Goal: Information Seeking & Learning: Learn about a topic

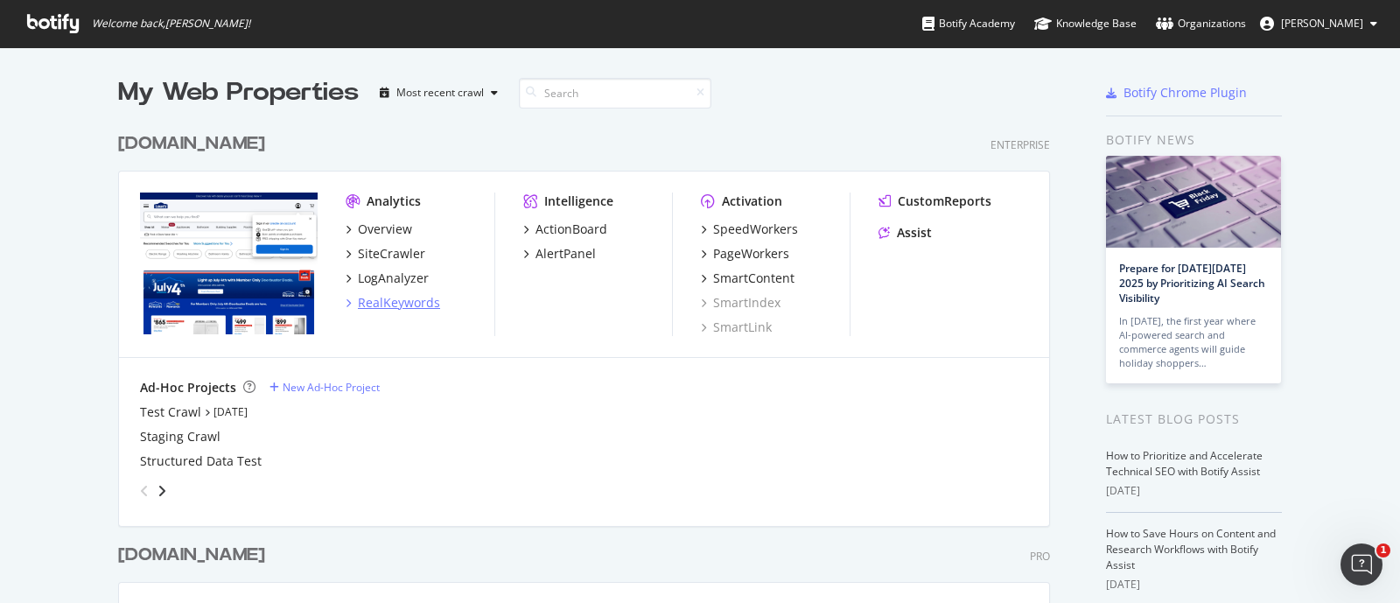
click at [408, 299] on div "RealKeywords" at bounding box center [399, 303] width 82 height 18
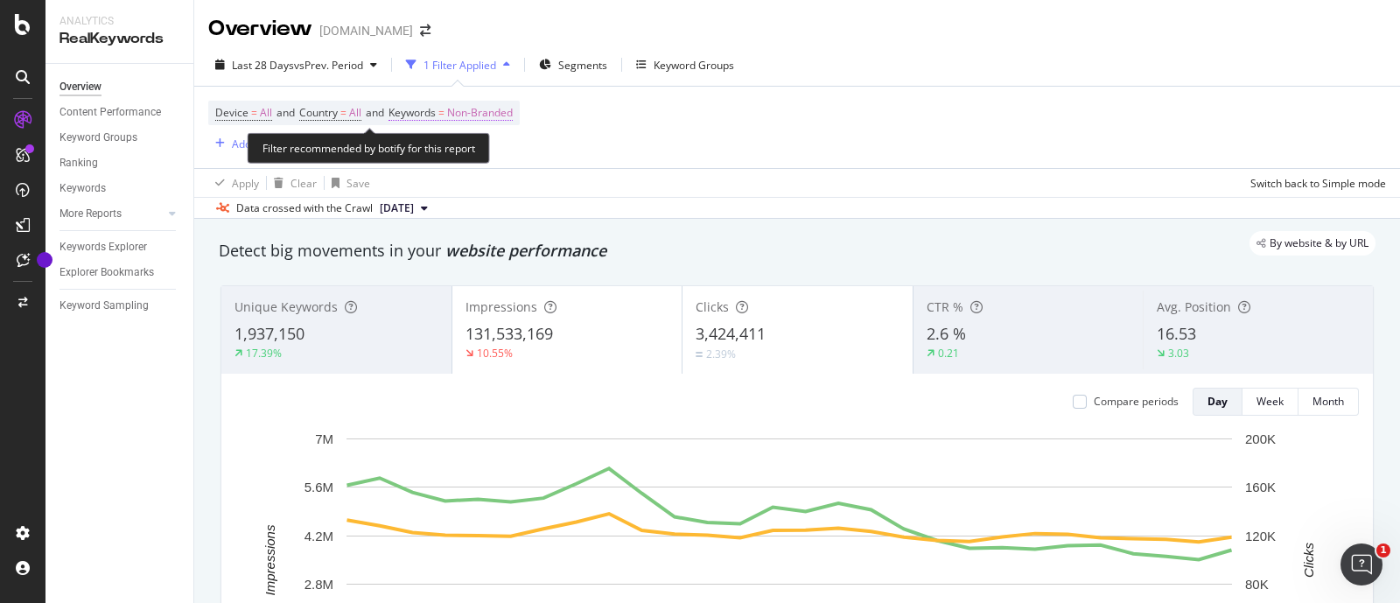
click at [445, 109] on span "=" at bounding box center [441, 112] width 6 height 15
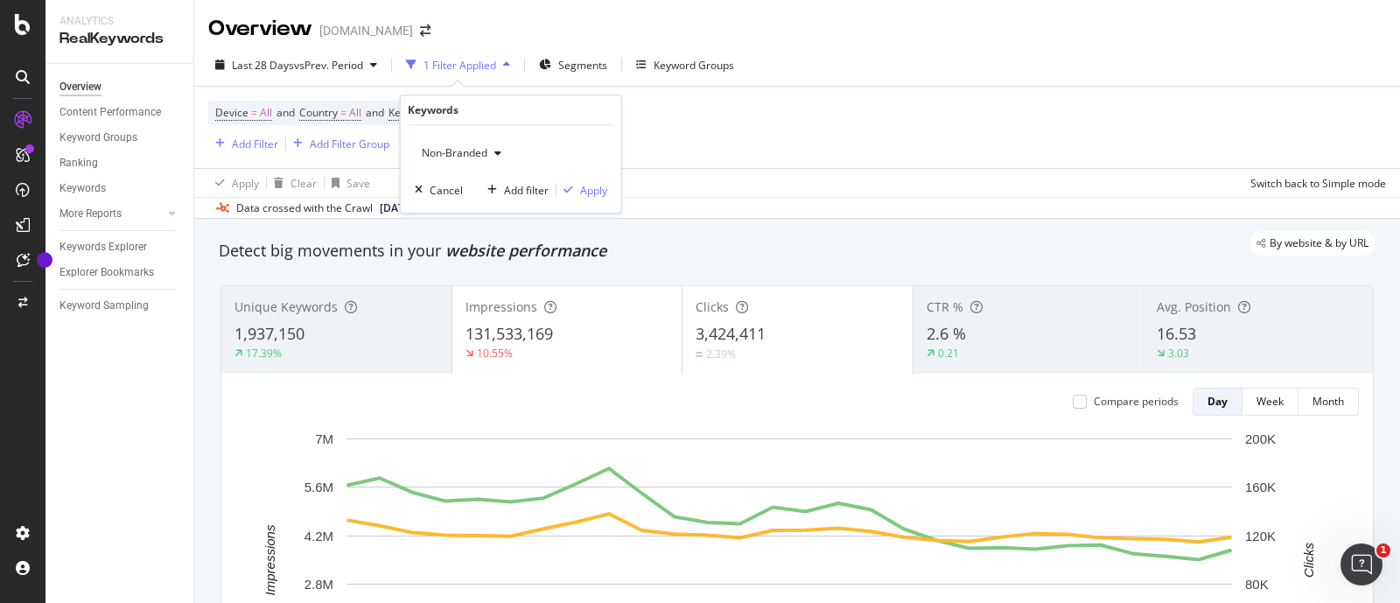
click at [490, 144] on div "Non-Branded" at bounding box center [462, 153] width 94 height 26
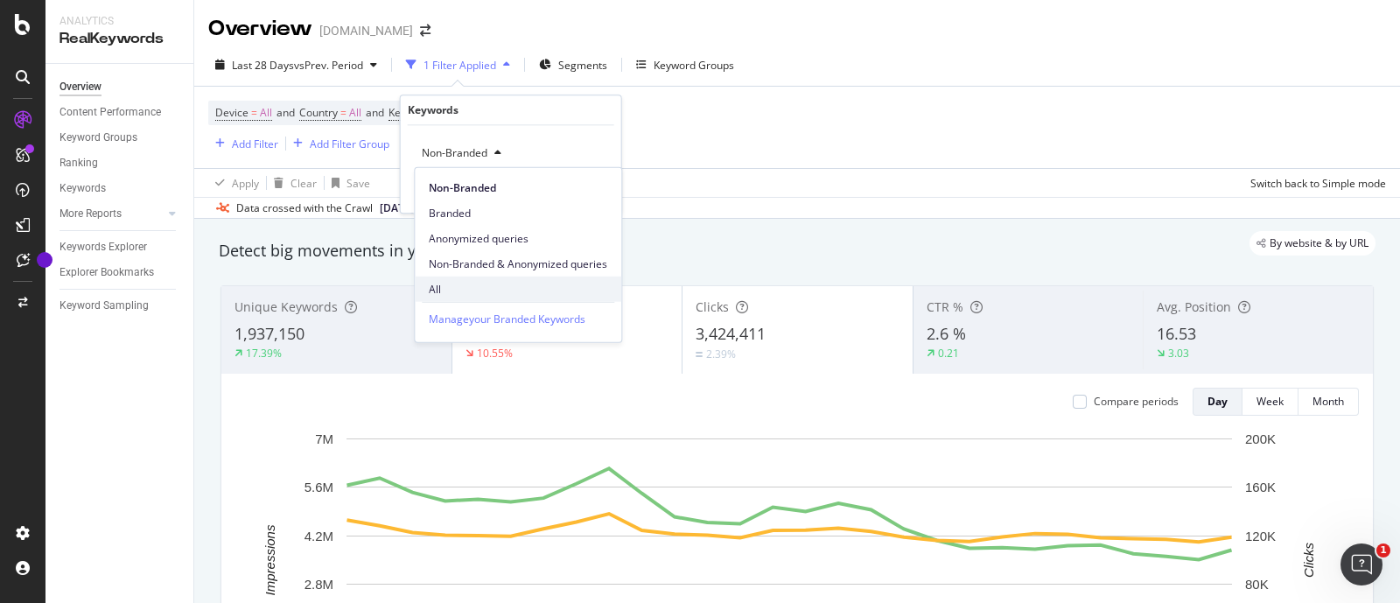
click at [438, 282] on span "All" at bounding box center [518, 289] width 179 height 16
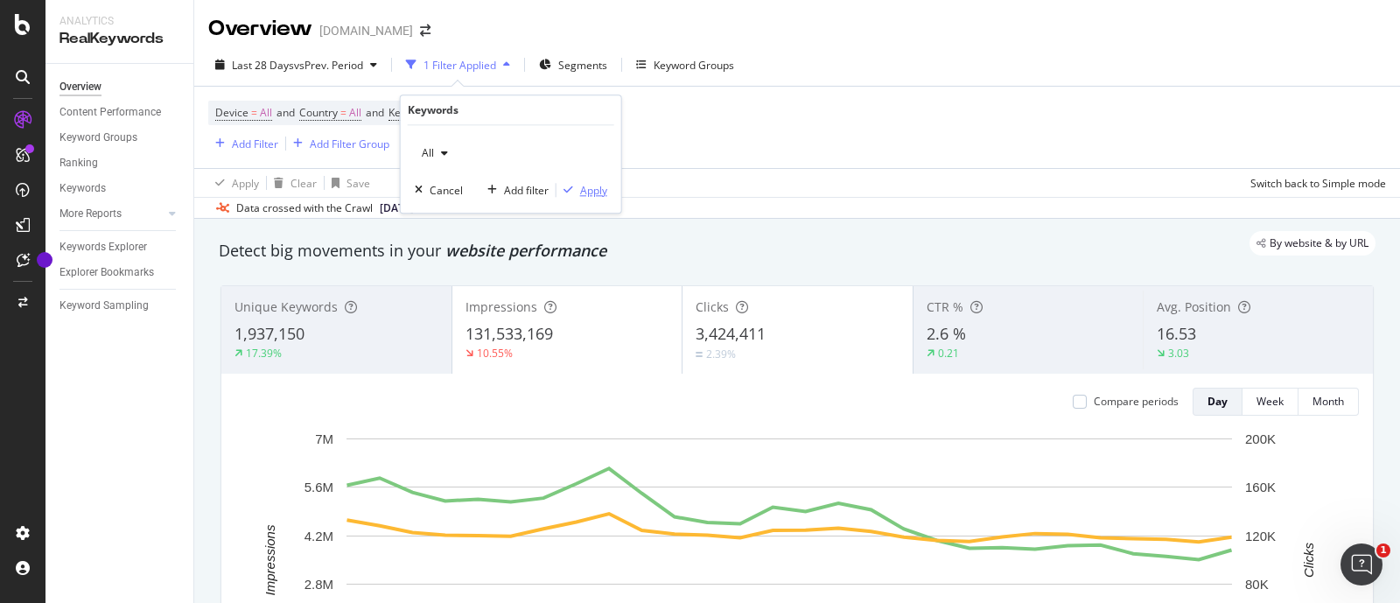
click at [589, 190] on div "Apply" at bounding box center [593, 190] width 27 height 15
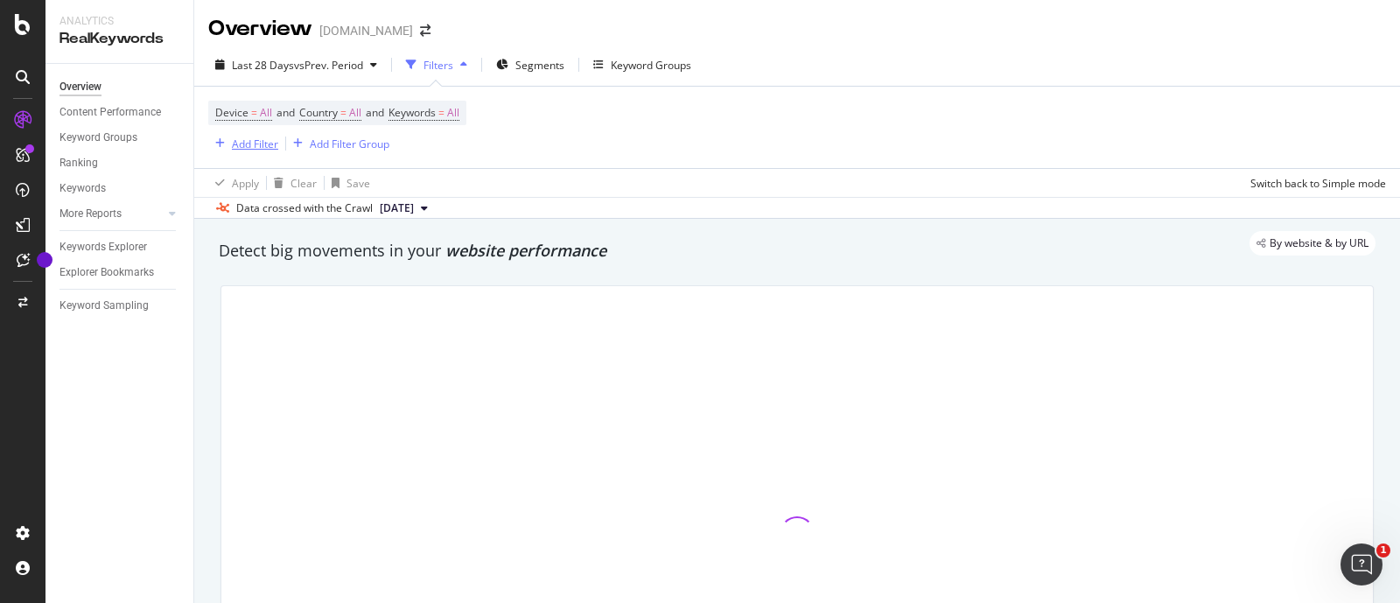
click at [262, 144] on div "Add Filter" at bounding box center [255, 144] width 46 height 15
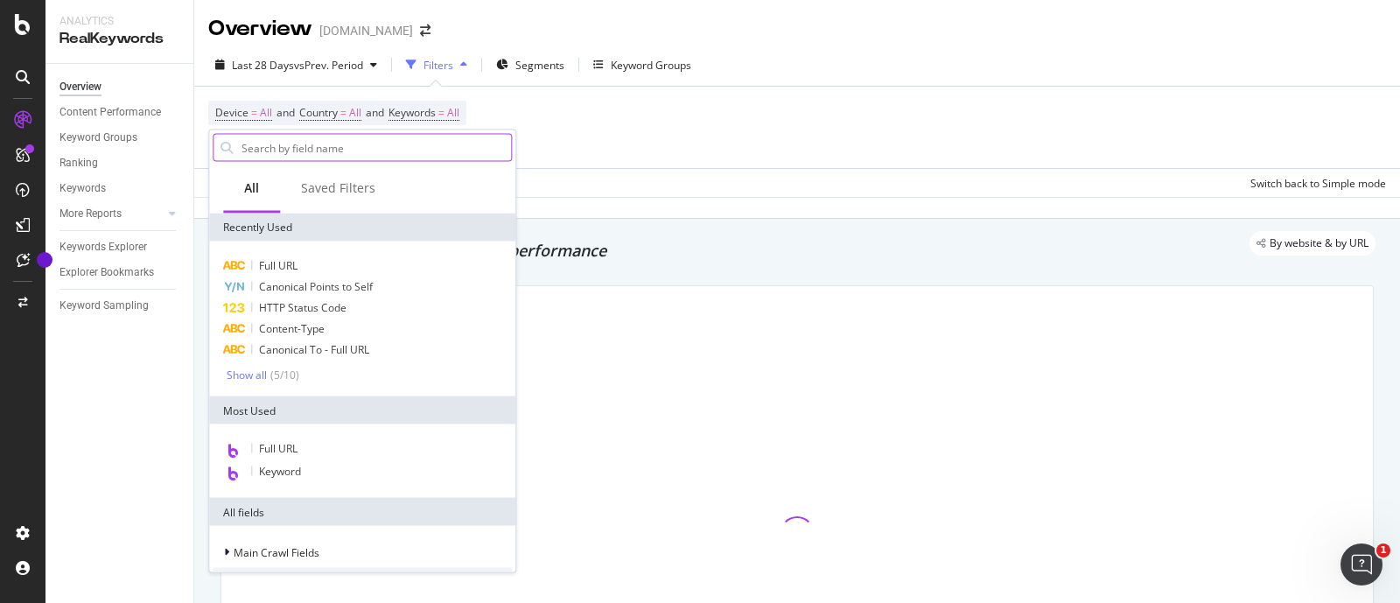
click at [272, 157] on input "text" at bounding box center [375, 148] width 271 height 26
type input "url"
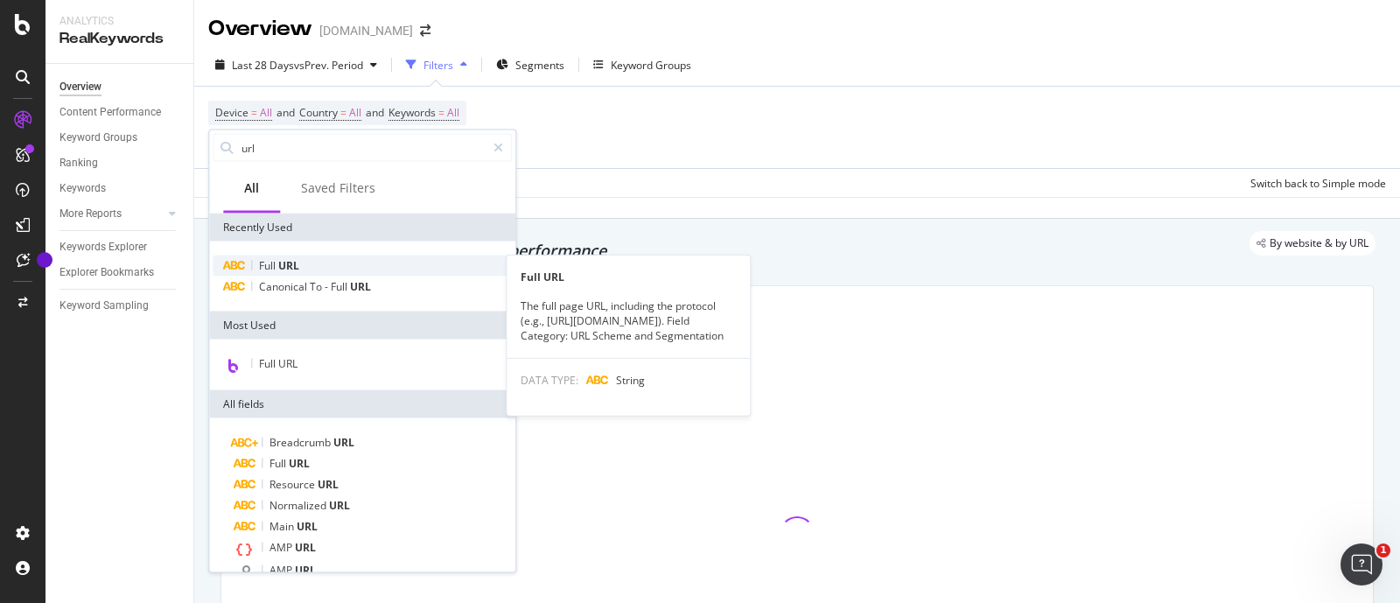
click at [333, 256] on div "Full URL" at bounding box center [362, 266] width 299 height 21
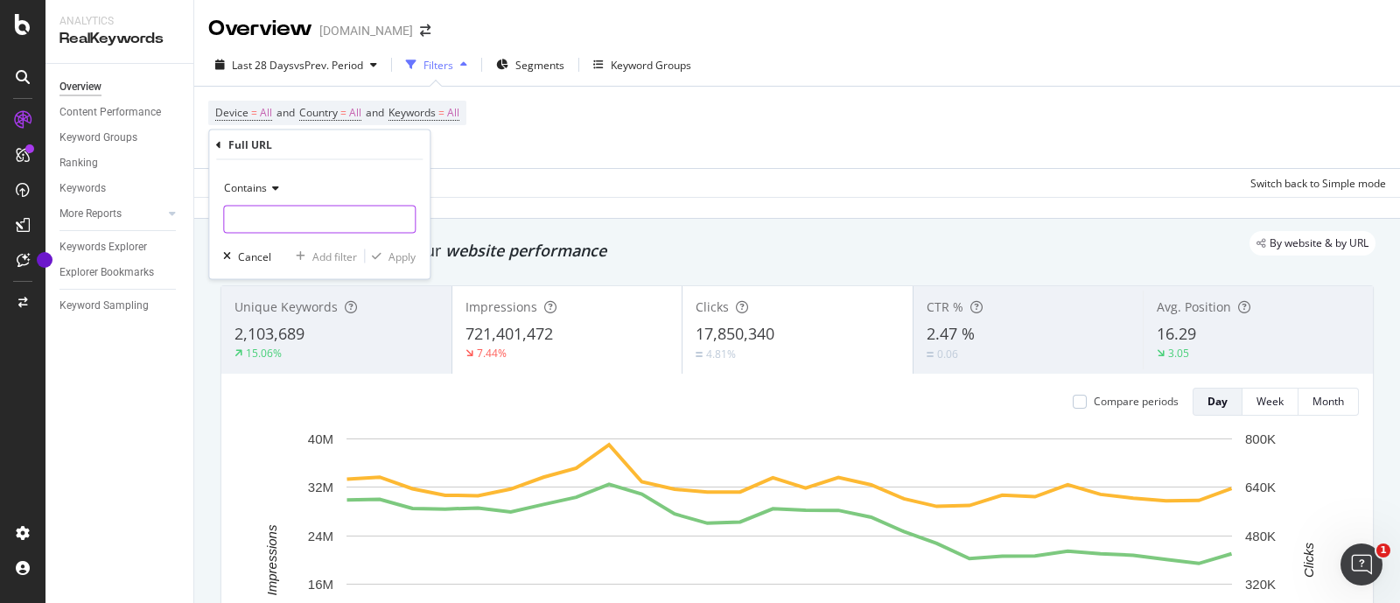
click at [291, 225] on input "text" at bounding box center [319, 220] width 191 height 28
type input "/store"
click at [394, 245] on div "Contains /store Cancel Add filter Apply" at bounding box center [319, 219] width 221 height 119
click at [398, 252] on div "Apply" at bounding box center [402, 256] width 27 height 15
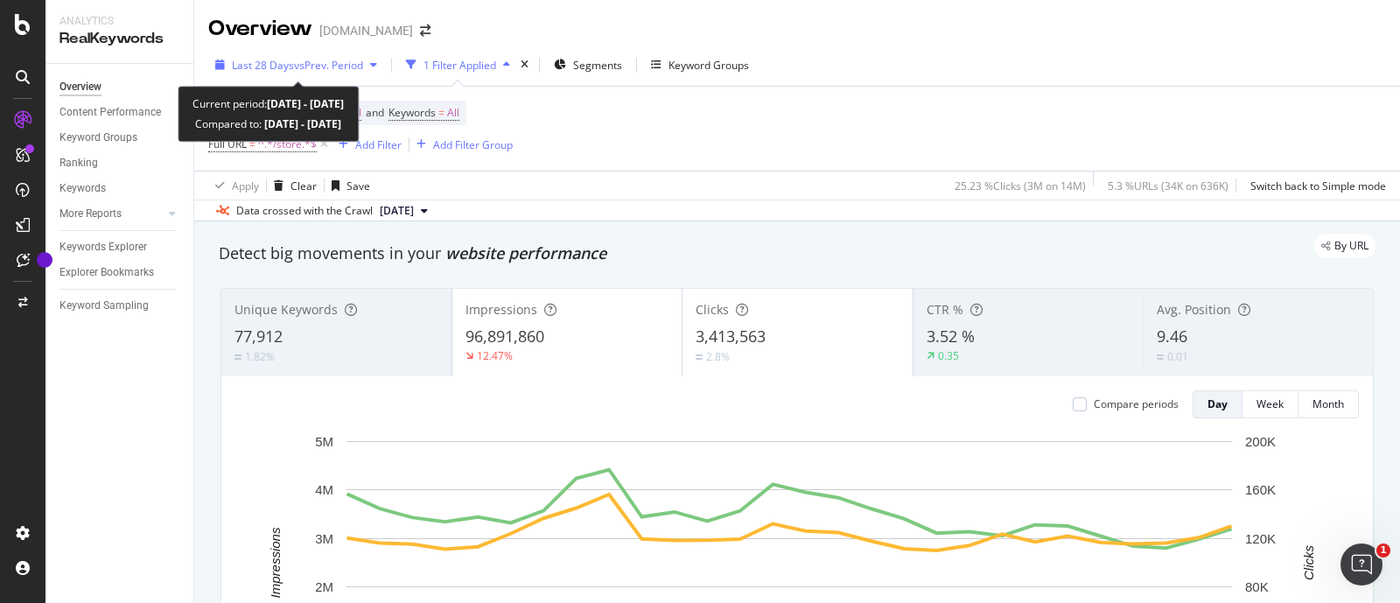
click at [337, 64] on span "vs Prev. Period" at bounding box center [328, 65] width 69 height 15
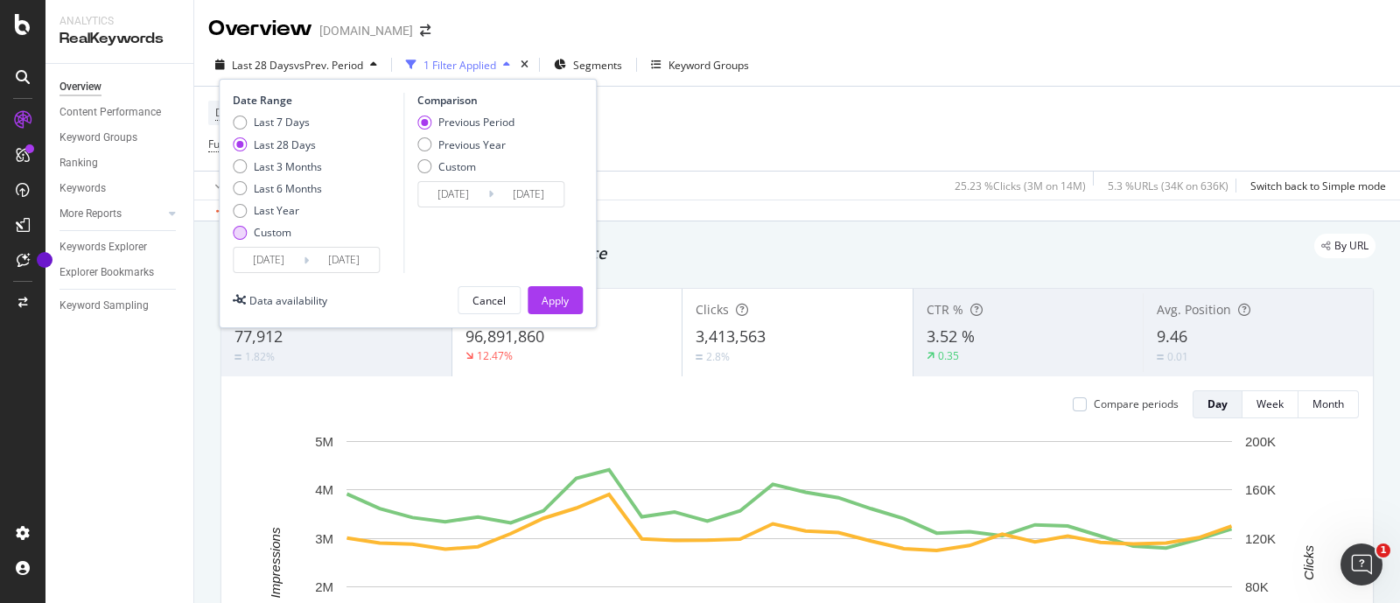
click at [245, 236] on div "Custom" at bounding box center [240, 233] width 14 height 14
click at [251, 262] on input "2025/08/24" at bounding box center [269, 260] width 70 height 25
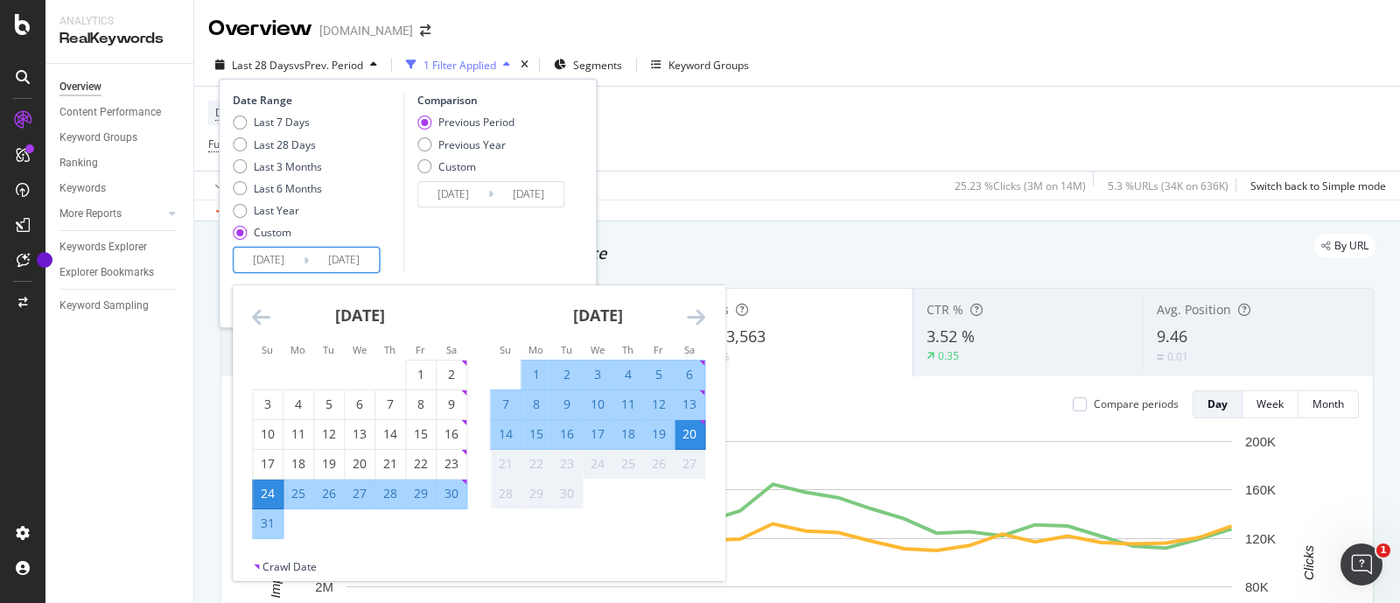
click at [695, 404] on div "13" at bounding box center [690, 405] width 30 height 18
type input "2025/09/13"
type input "2025/09/05"
type input "2025/09/12"
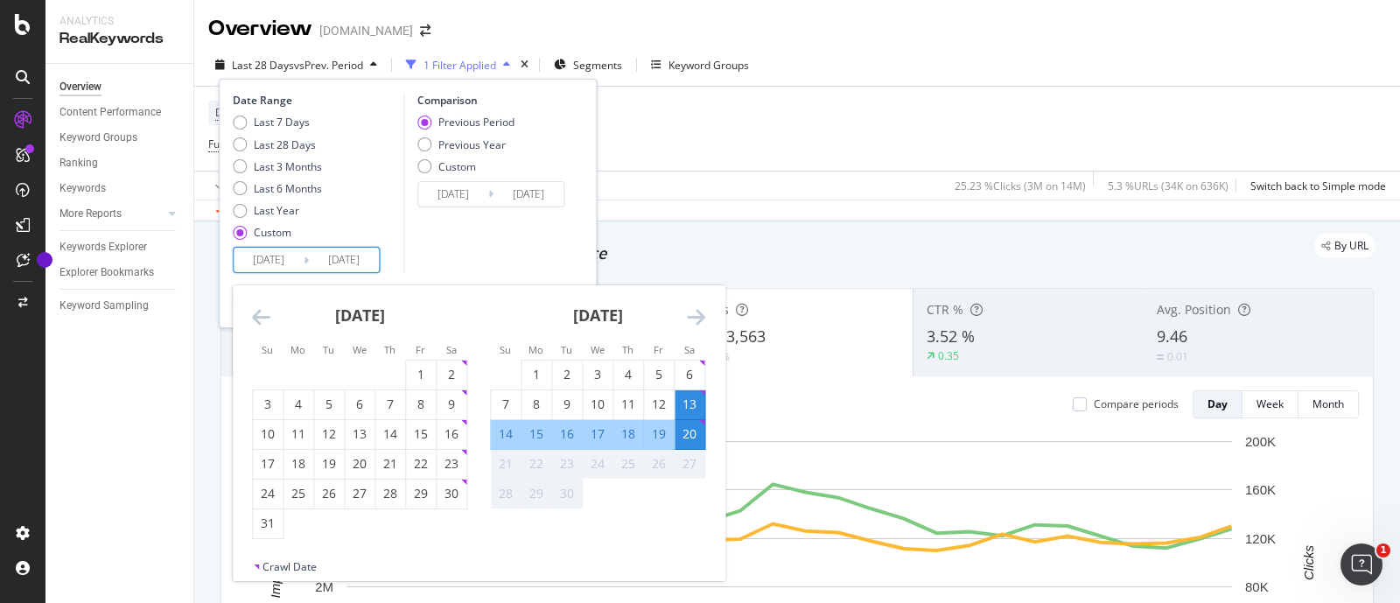
click at [339, 266] on input "2025/09/20" at bounding box center [344, 260] width 70 height 25
click at [661, 435] on div "19" at bounding box center [659, 434] width 30 height 18
type input "2025/09/19"
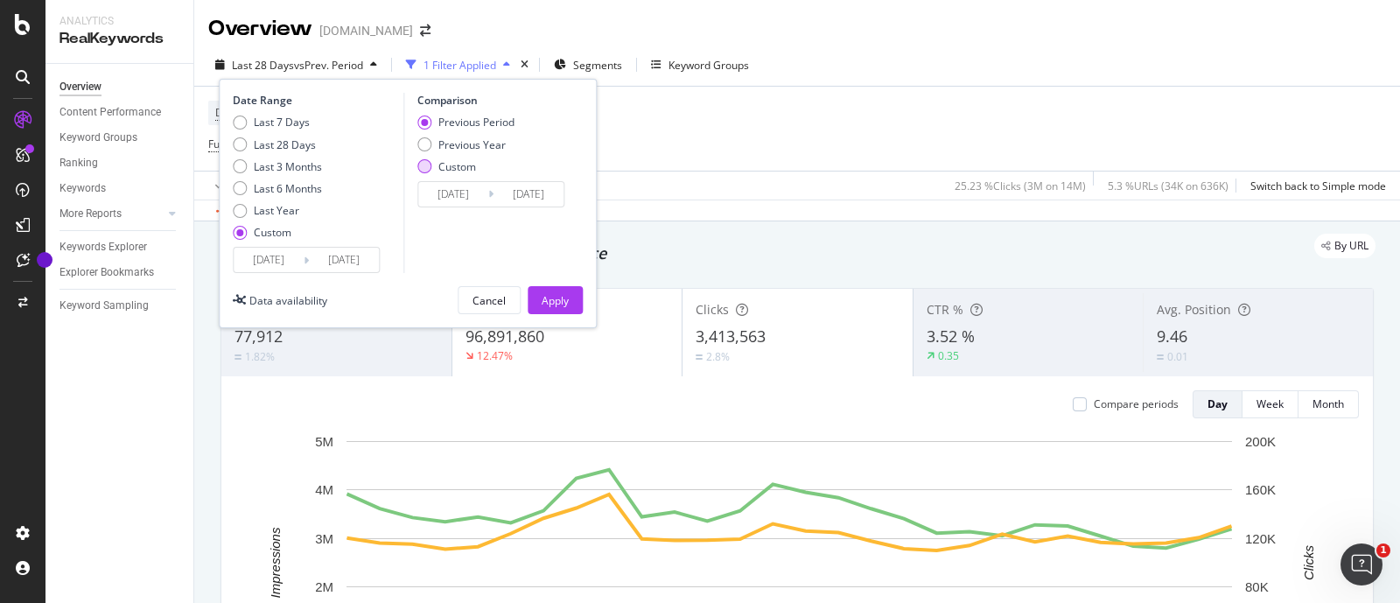
click at [460, 162] on div "Custom" at bounding box center [457, 166] width 38 height 15
click at [450, 192] on input "2025/09/06" at bounding box center [453, 194] width 70 height 25
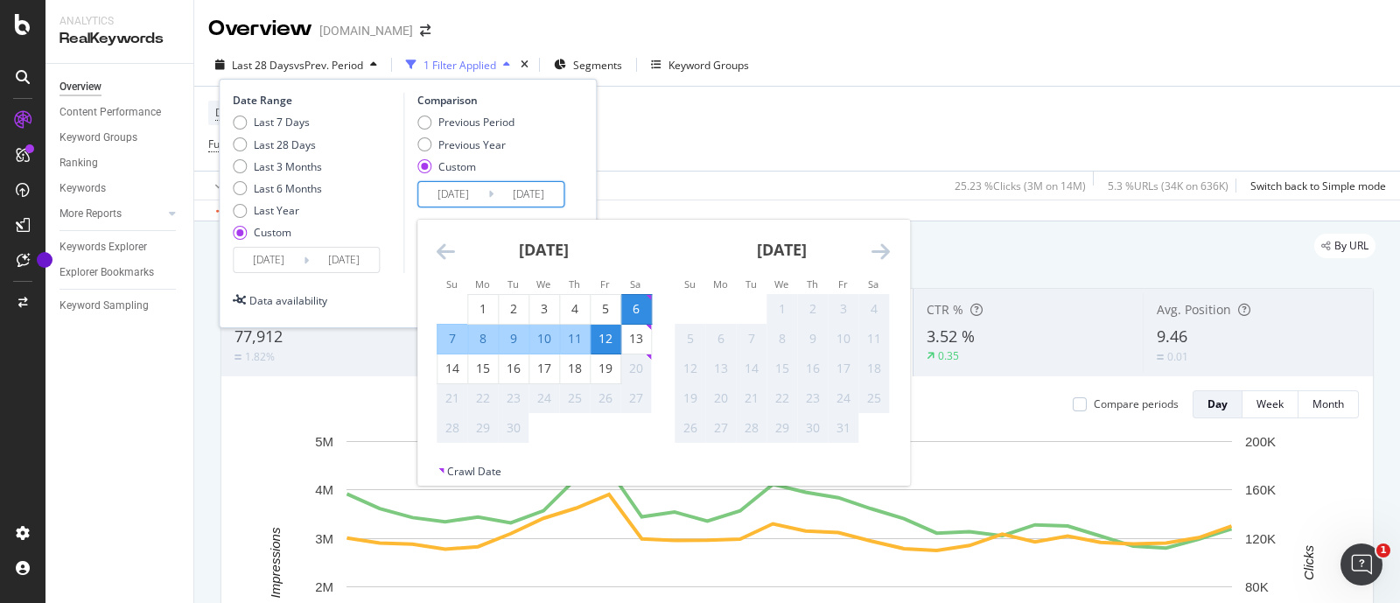
click at [569, 247] on strong "September 2025" at bounding box center [544, 249] width 50 height 21
click at [451, 249] on icon "Move backward to switch to the previous month." at bounding box center [446, 251] width 18 height 21
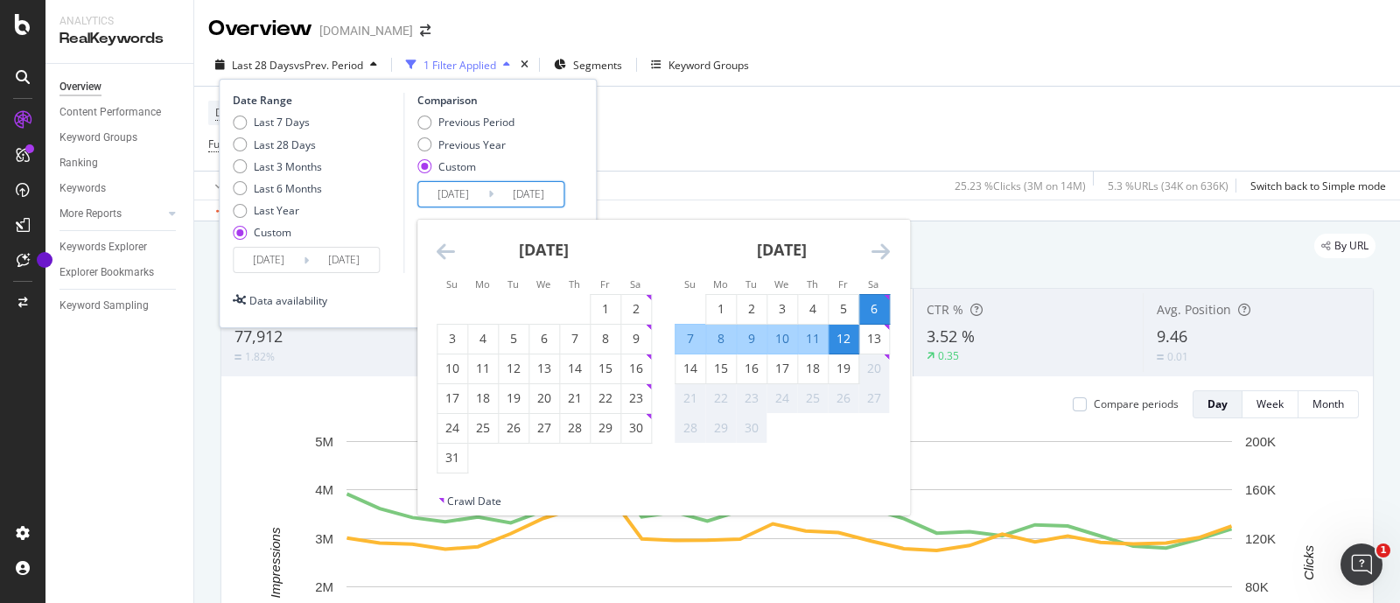
click at [451, 249] on icon "Move backward to switch to the previous month." at bounding box center [446, 251] width 18 height 21
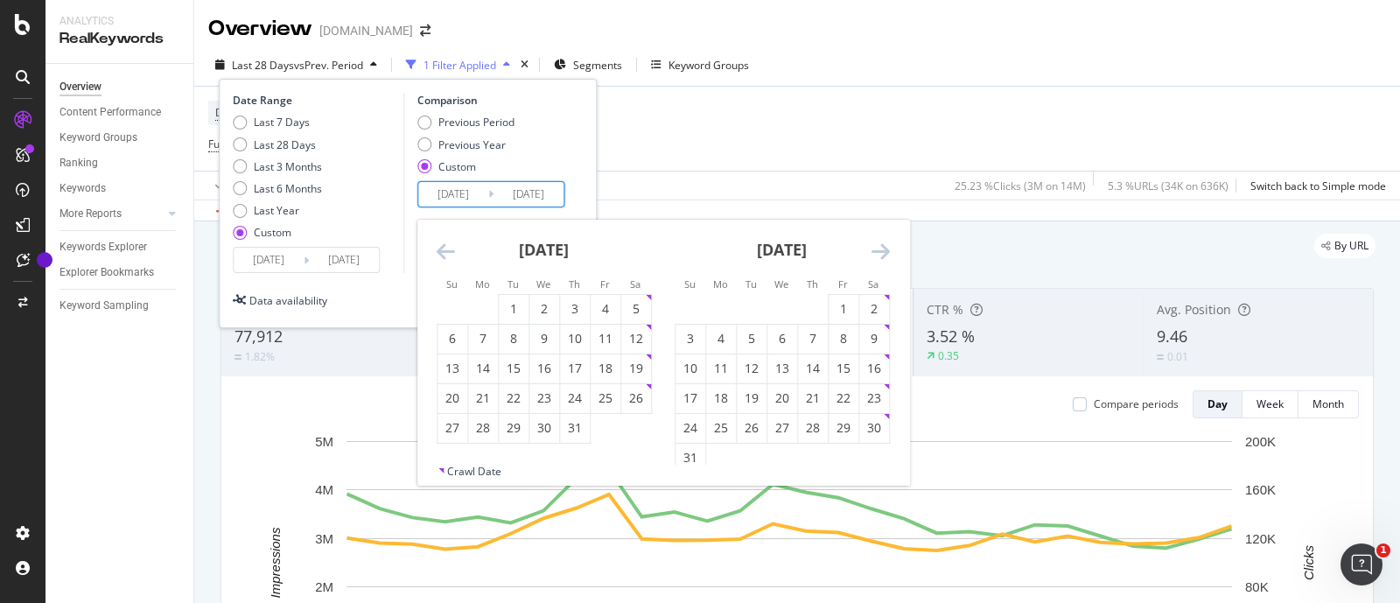
click at [451, 249] on icon "Move backward to switch to the previous month." at bounding box center [446, 251] width 18 height 21
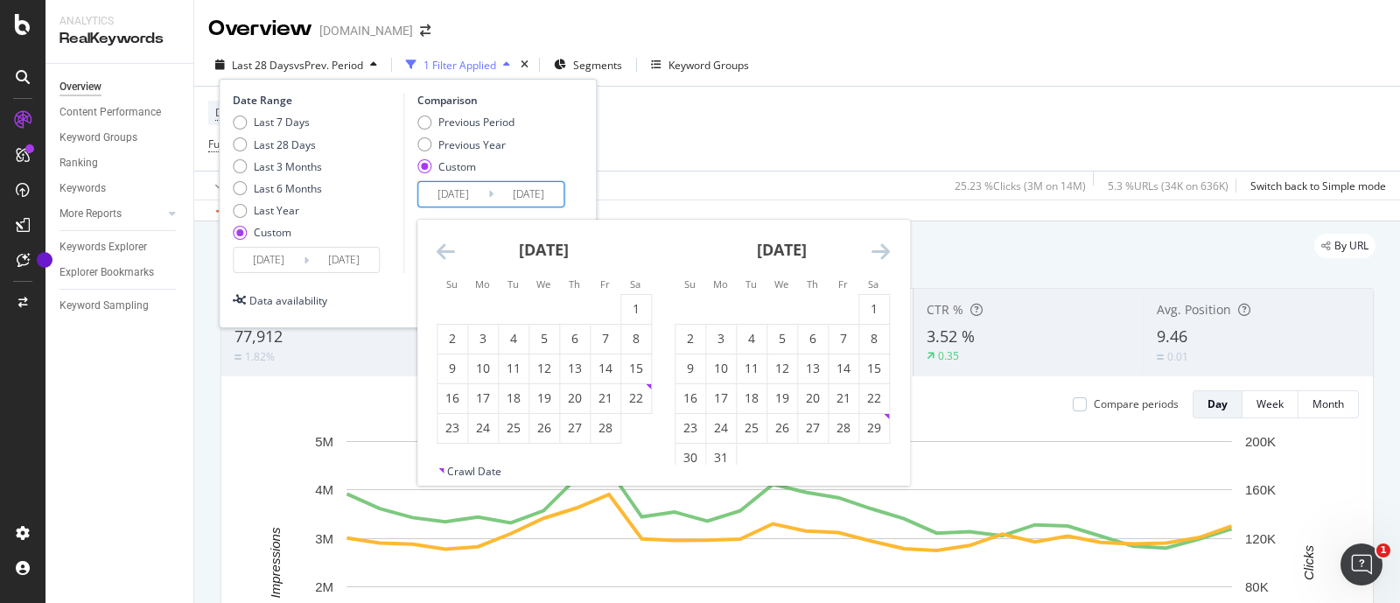
click at [451, 249] on icon "Move backward to switch to the previous month." at bounding box center [446, 251] width 18 height 21
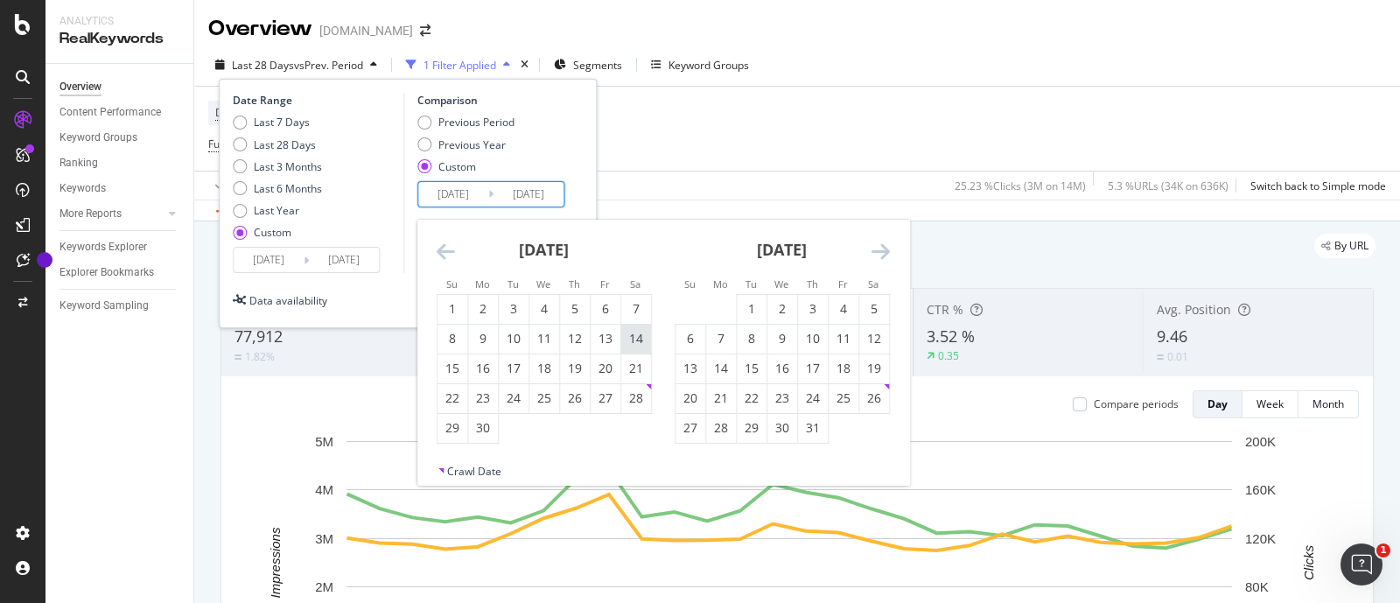
click at [635, 339] on div "14" at bounding box center [636, 339] width 30 height 18
type input "2024/09/14"
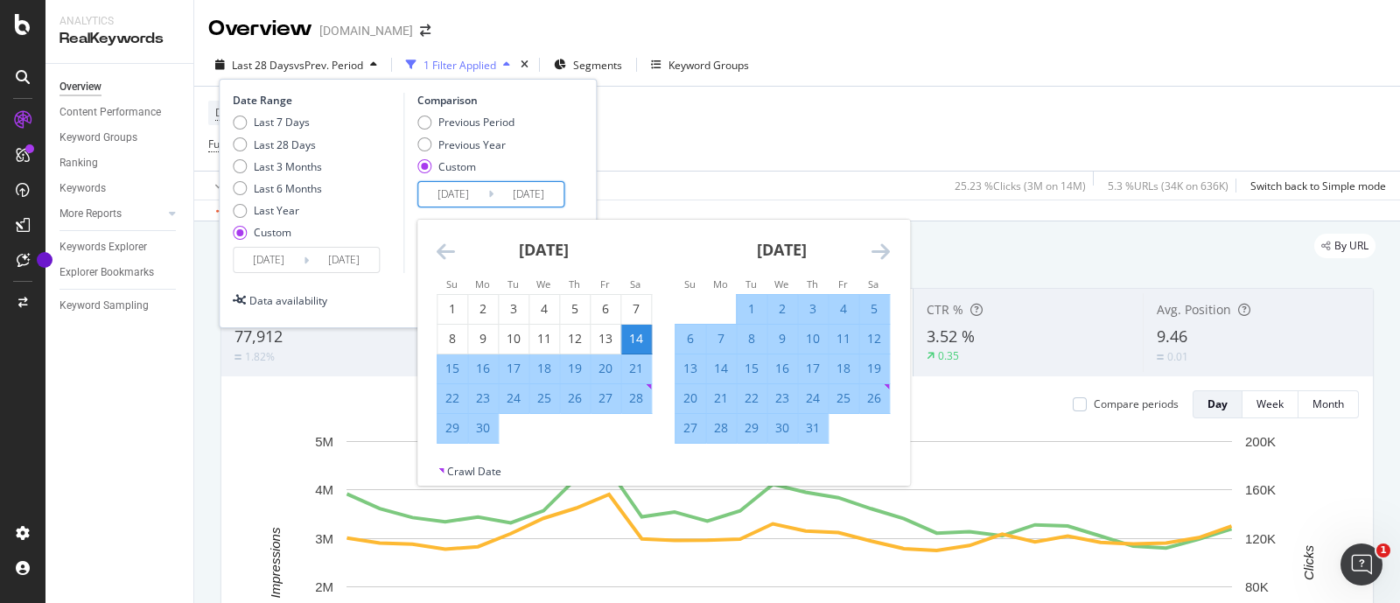
click at [603, 364] on div "20" at bounding box center [606, 369] width 30 height 18
type input "2024/09/20"
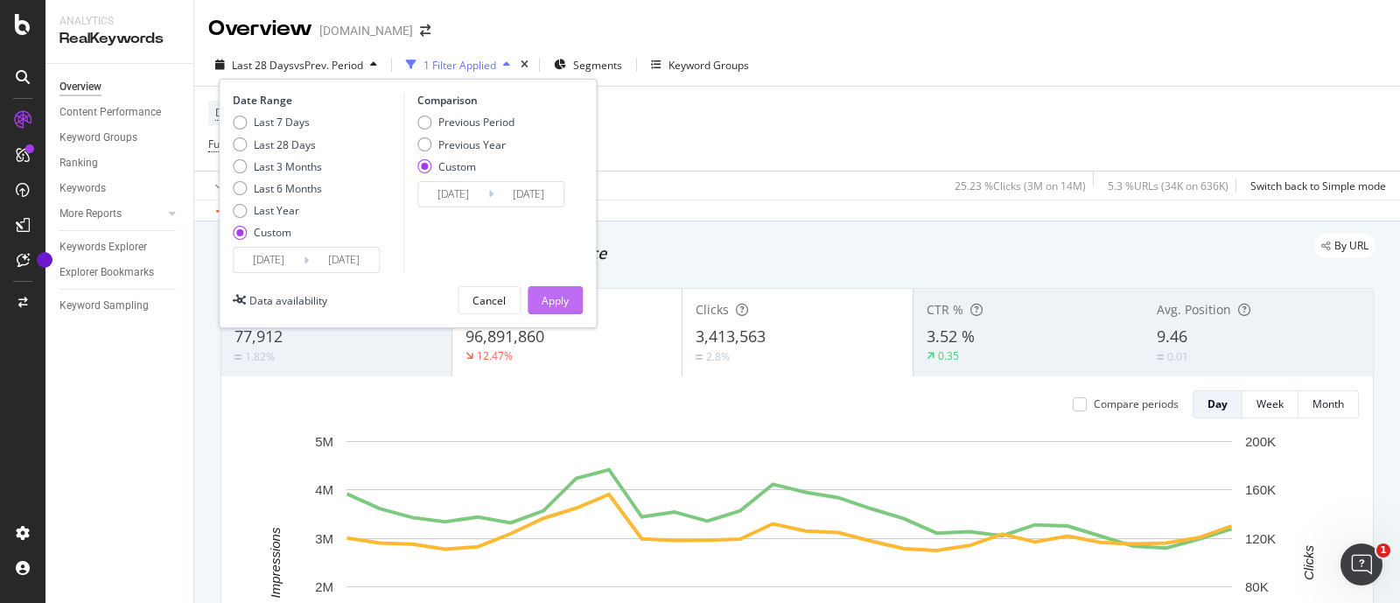
click at [552, 298] on div "Apply" at bounding box center [555, 300] width 27 height 15
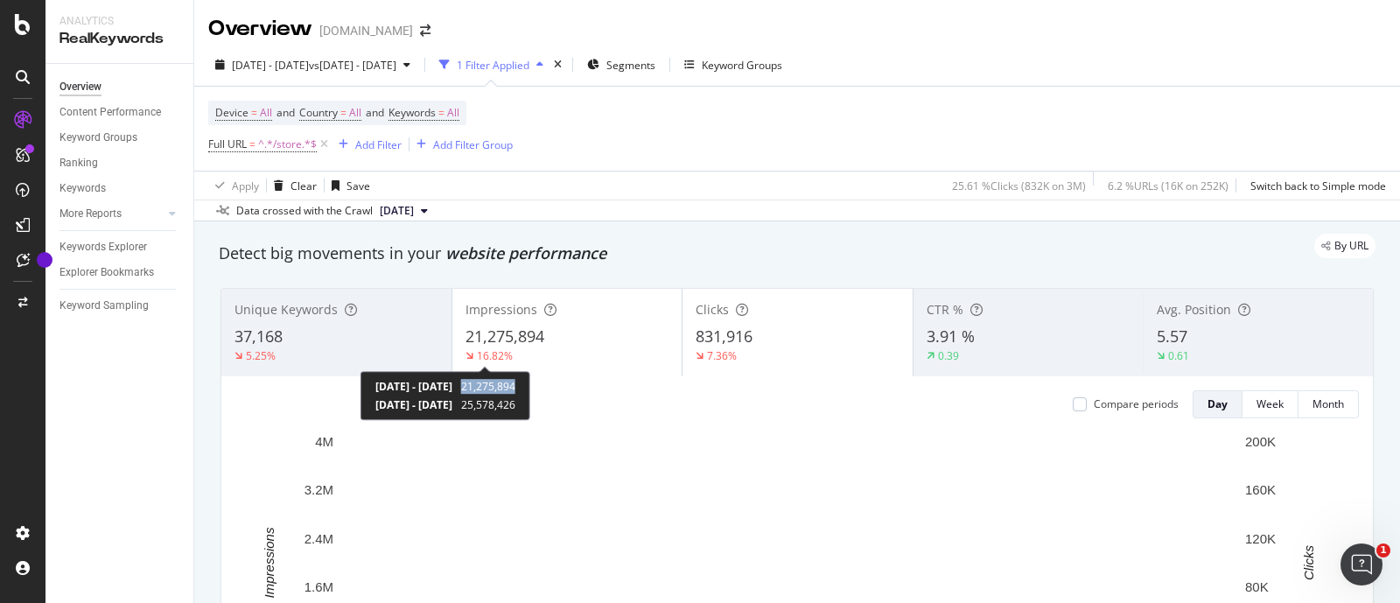
copy span "21,275,894"
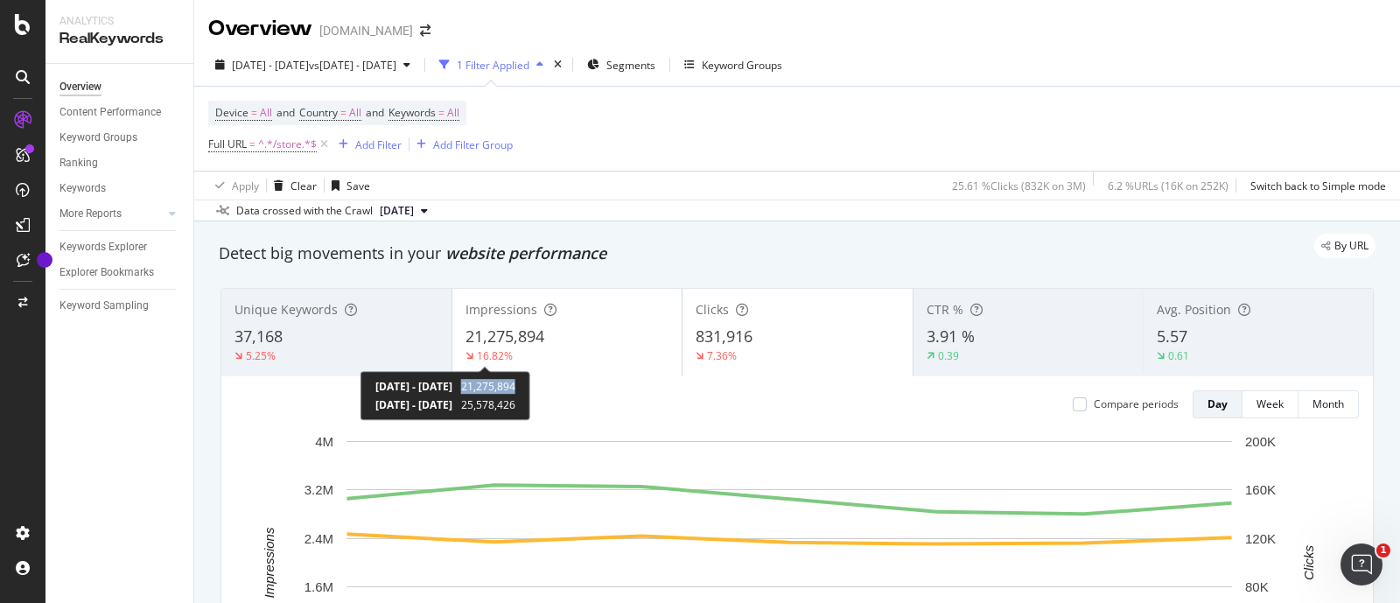
drag, startPoint x: 543, startPoint y: 386, endPoint x: 595, endPoint y: 384, distance: 52.5
click at [530, 384] on div "2025 Sep. 13th - 2025 Sep. 19th 21,275,894 2024 Sep. 14th - 2024 Sep. 20th 25,5…" at bounding box center [446, 395] width 170 height 49
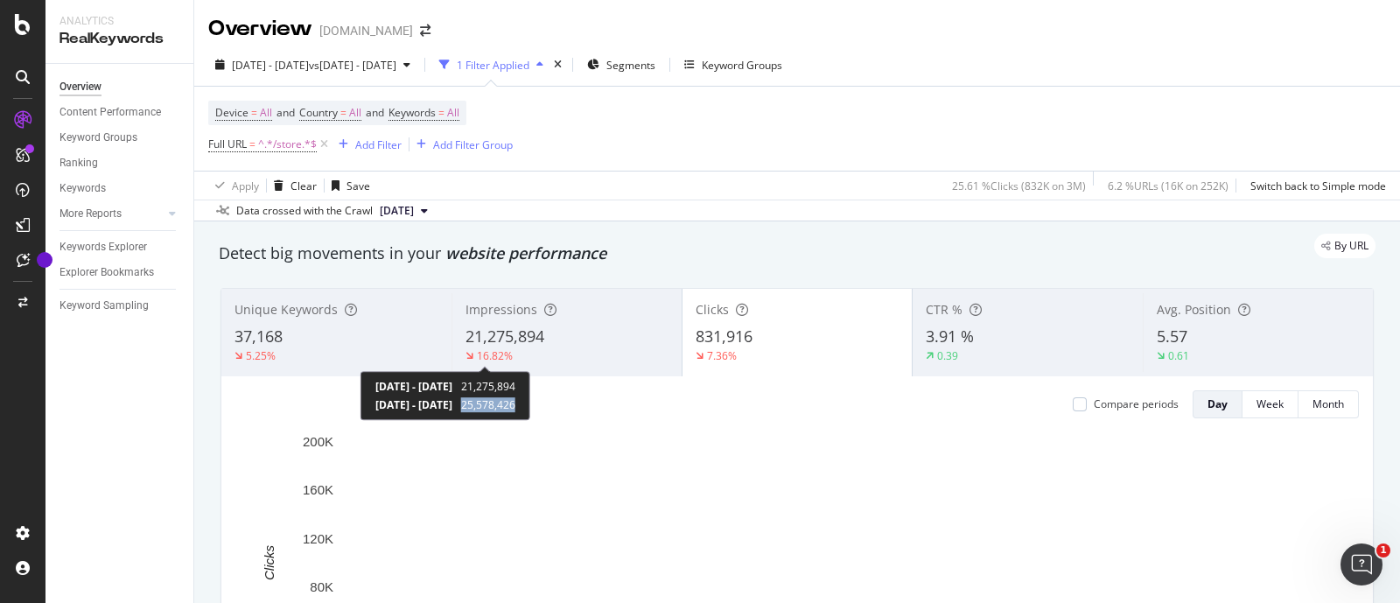
copy span "25,578,426"
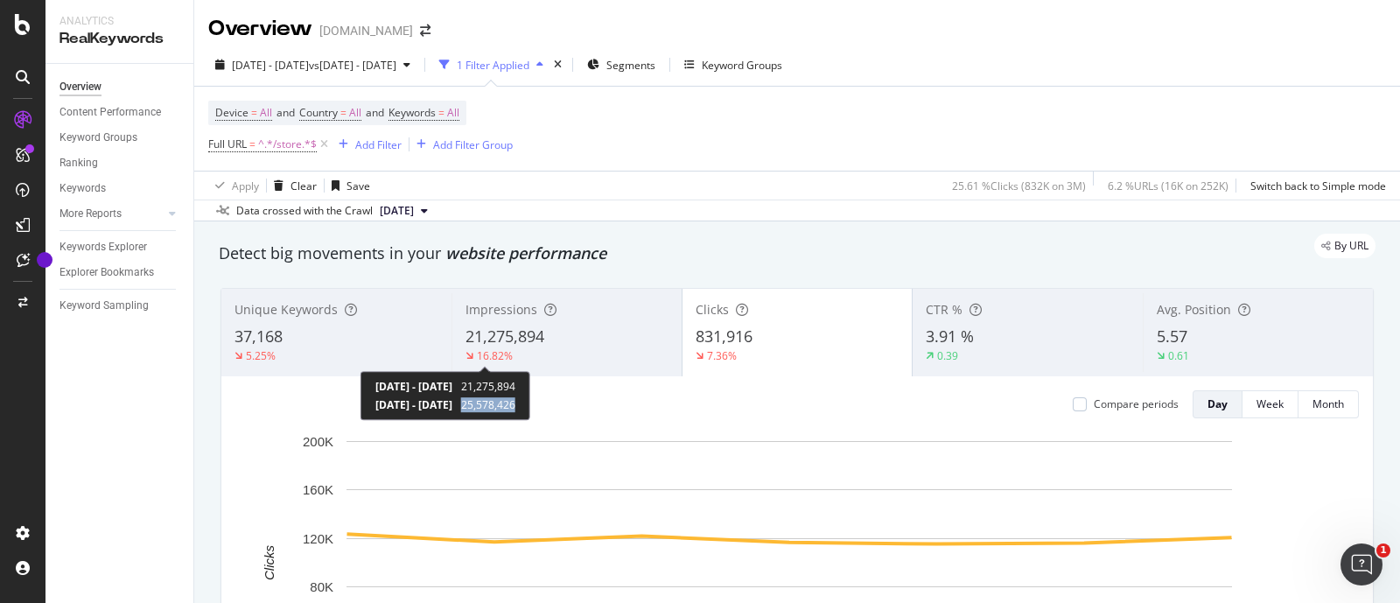
drag, startPoint x: 543, startPoint y: 404, endPoint x: 571, endPoint y: 186, distance: 220.7
click at [530, 408] on div "2025 Sep. 13th - 2025 Sep. 19th 21,275,894 2024 Sep. 14th - 2024 Sep. 20th 25,5…" at bounding box center [446, 395] width 170 height 49
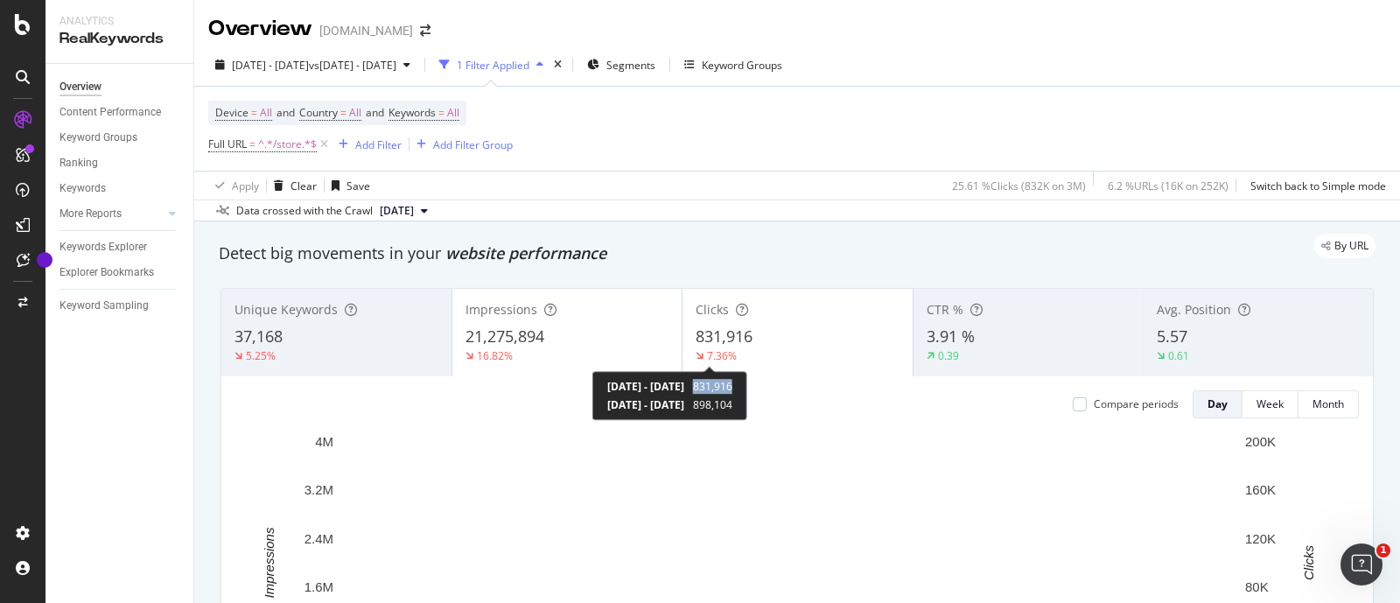
copy span "831,916"
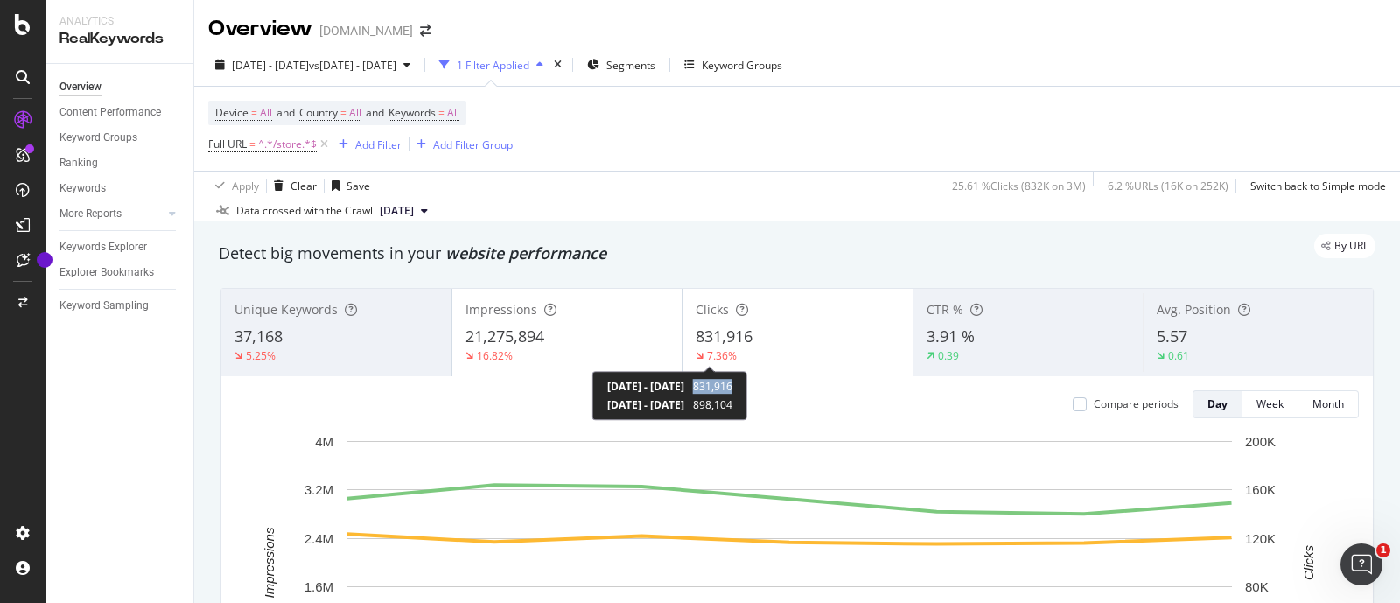
drag, startPoint x: 775, startPoint y: 384, endPoint x: 813, endPoint y: 387, distance: 38.6
click at [747, 387] on div "2025 Sep. 13th - 2025 Sep. 19th 831,916 2024 Sep. 14th - 2024 Sep. 20th 898,104" at bounding box center [669, 395] width 155 height 49
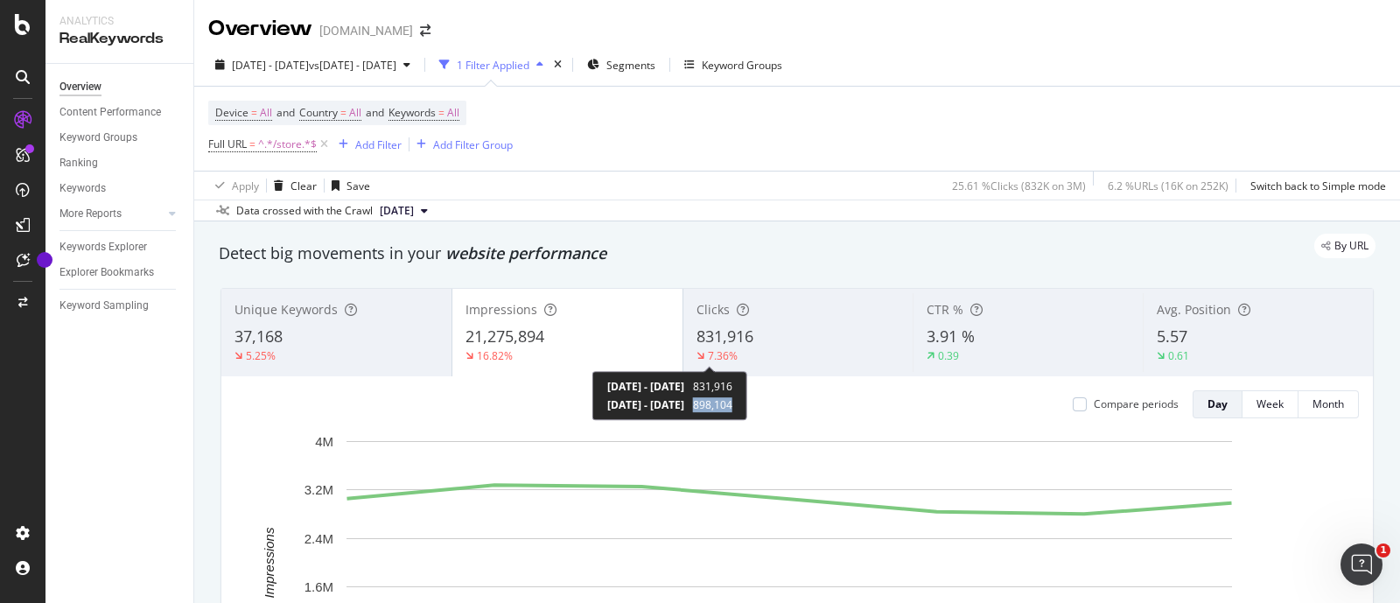
copy span "898,104"
drag, startPoint x: 774, startPoint y: 405, endPoint x: 814, endPoint y: 406, distance: 40.3
click at [747, 406] on div "2025 Sep. 13th - 2025 Sep. 19th 831,916 2024 Sep. 14th - 2024 Sep. 20th 898,104" at bounding box center [669, 395] width 155 height 49
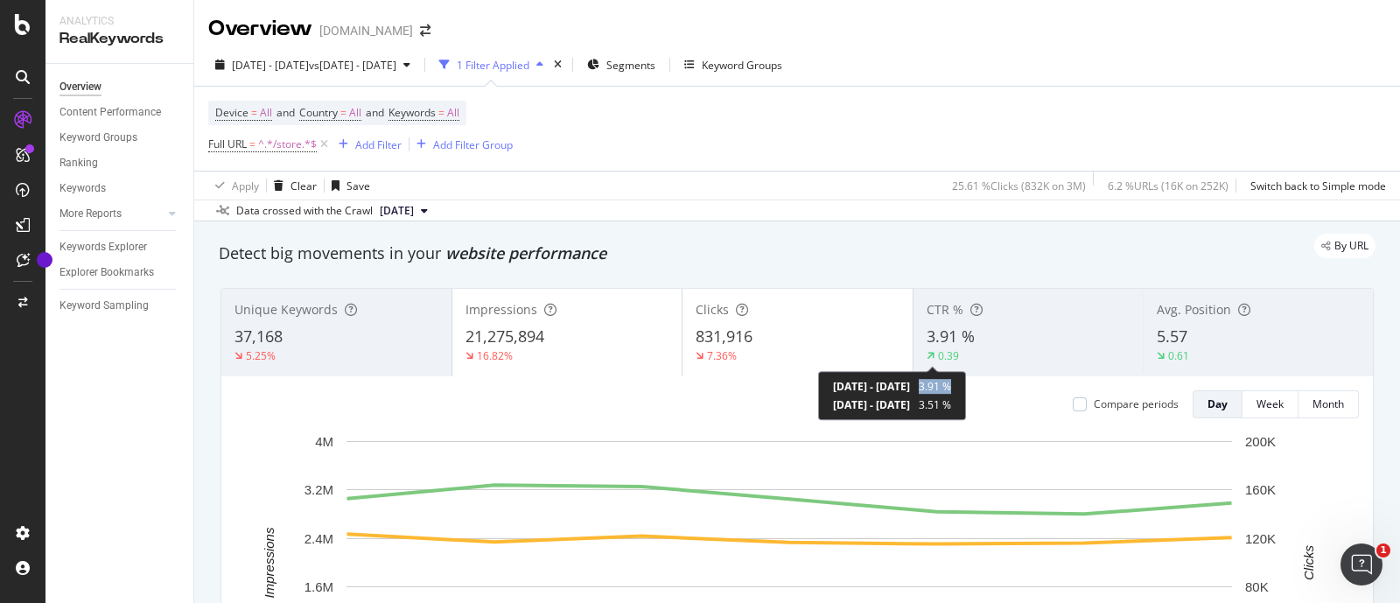
copy span "3.91 %"
drag, startPoint x: 999, startPoint y: 387, endPoint x: 1033, endPoint y: 389, distance: 34.2
click at [966, 389] on div "2025 Sep. 13th - 2025 Sep. 19th 3.91 % 2024 Sep. 14th - 2024 Sep. 20th 3.51 %" at bounding box center [892, 395] width 148 height 49
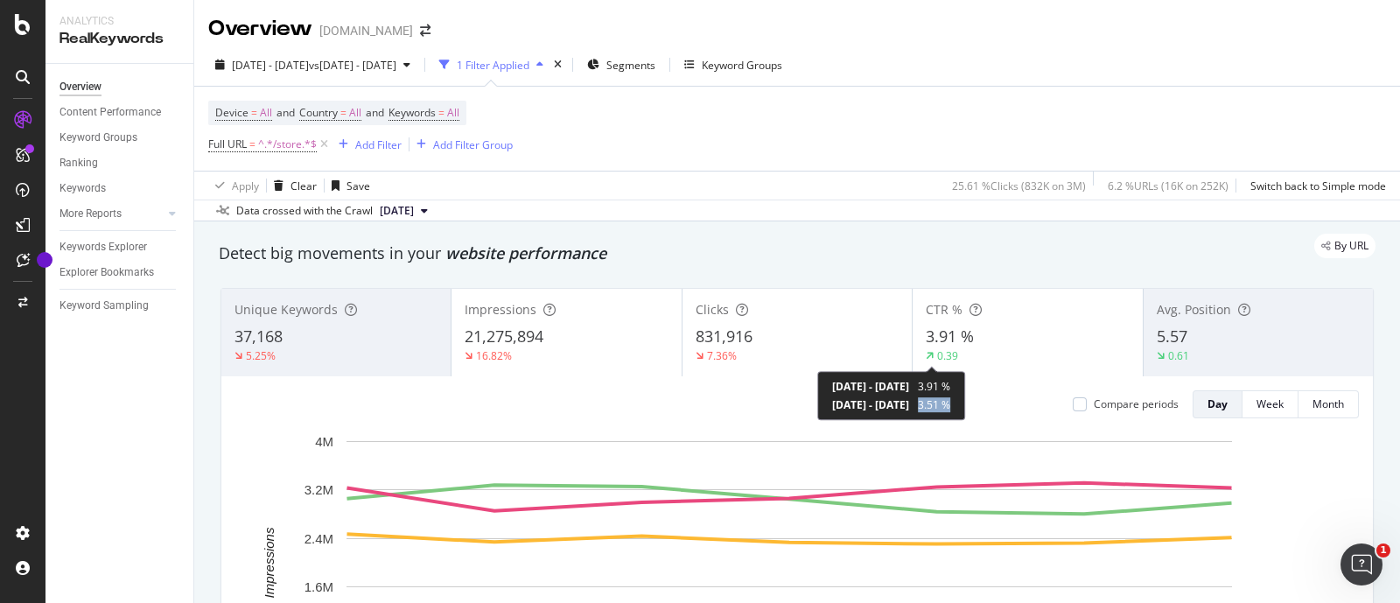
copy span "3.51 %"
drag, startPoint x: 999, startPoint y: 404, endPoint x: 1032, endPoint y: 407, distance: 33.4
click at [965, 407] on div "2025 Sep. 13th - 2025 Sep. 19th 3.91 % 2024 Sep. 14th - 2024 Sep. 20th 3.51 %" at bounding box center [891, 395] width 148 height 49
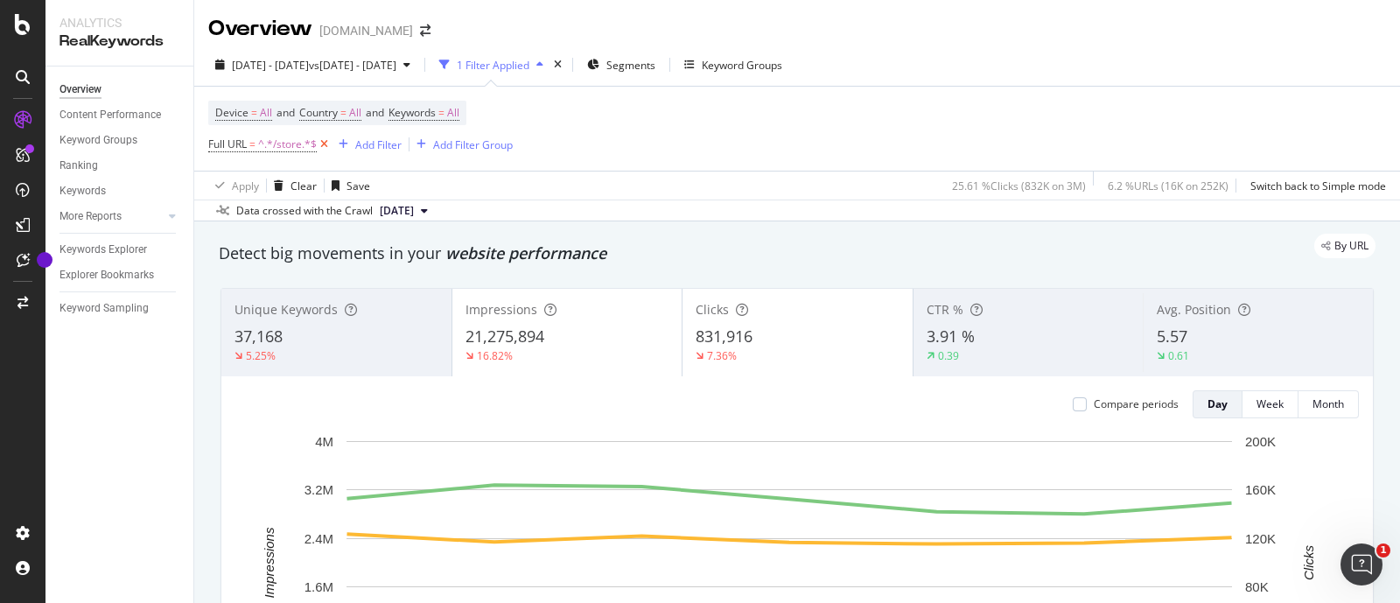
click at [325, 145] on icon at bounding box center [324, 145] width 15 height 18
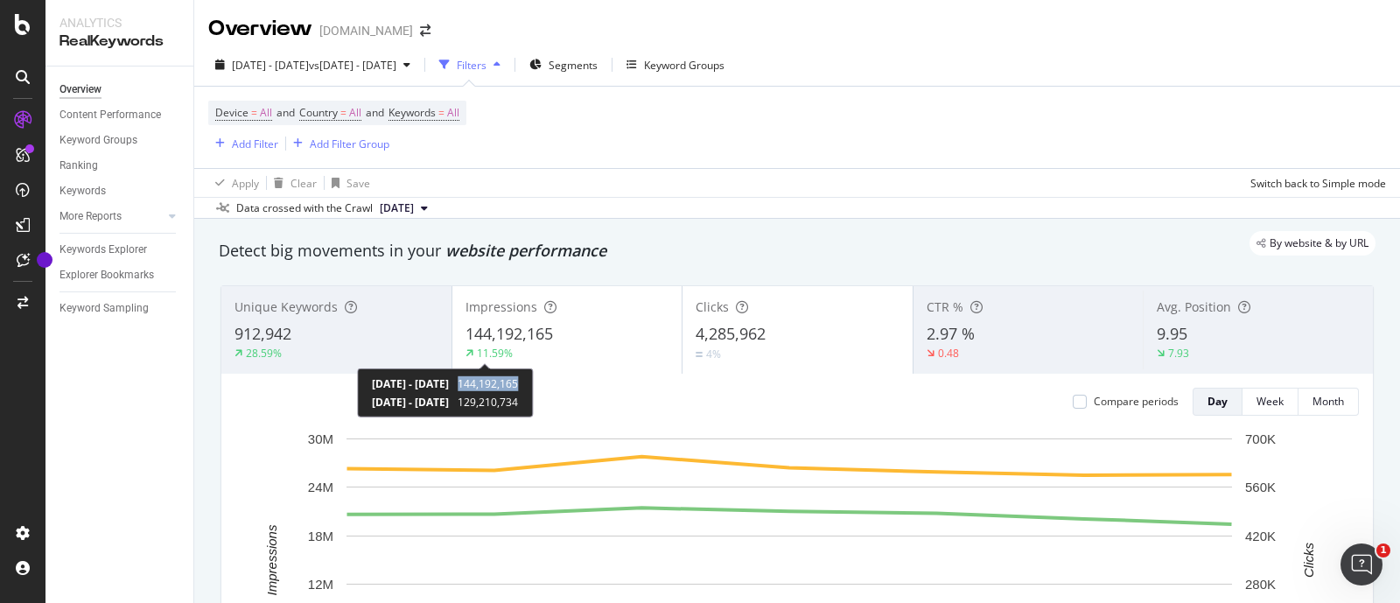
copy span "144,192,165"
drag, startPoint x: 538, startPoint y: 382, endPoint x: 605, endPoint y: 378, distance: 66.7
click at [533, 378] on div "[DATE] - [DATE] 144,192,165 [DATE] - [DATE] 129,210,734" at bounding box center [445, 392] width 176 height 49
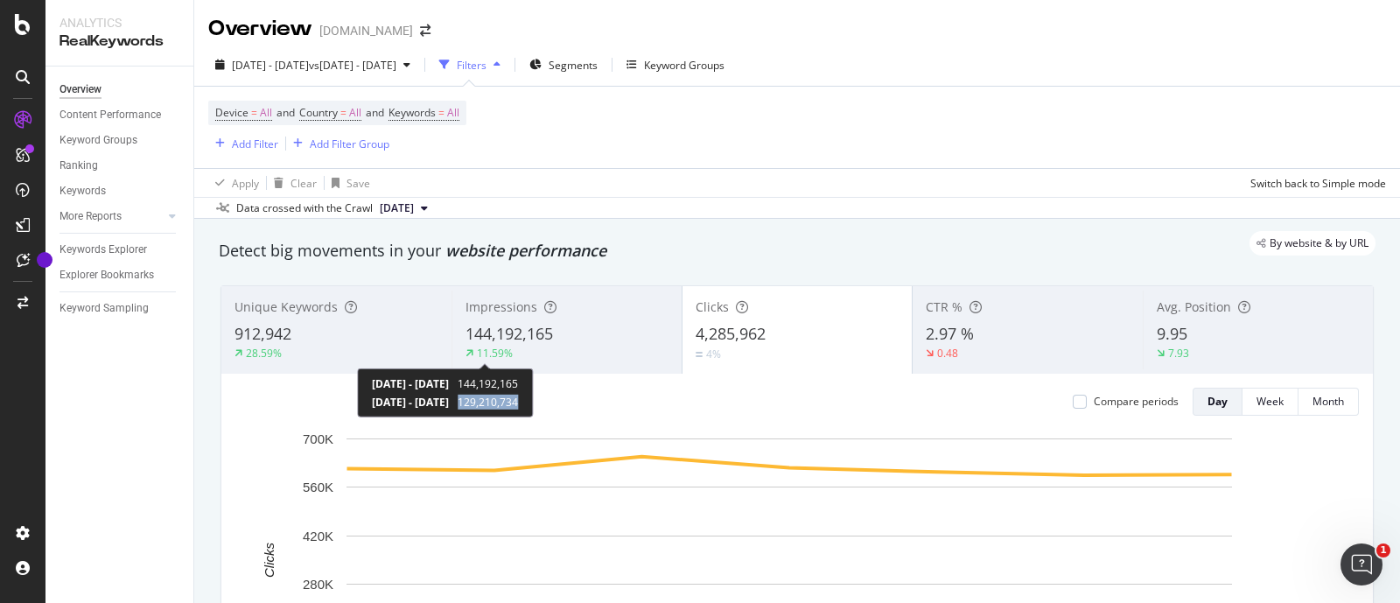
copy span "129,210,734"
drag, startPoint x: 538, startPoint y: 402, endPoint x: 606, endPoint y: 405, distance: 68.4
click at [533, 405] on div "[DATE] - [DATE] 144,192,165 [DATE] - [DATE] 129,210,734" at bounding box center [445, 392] width 176 height 49
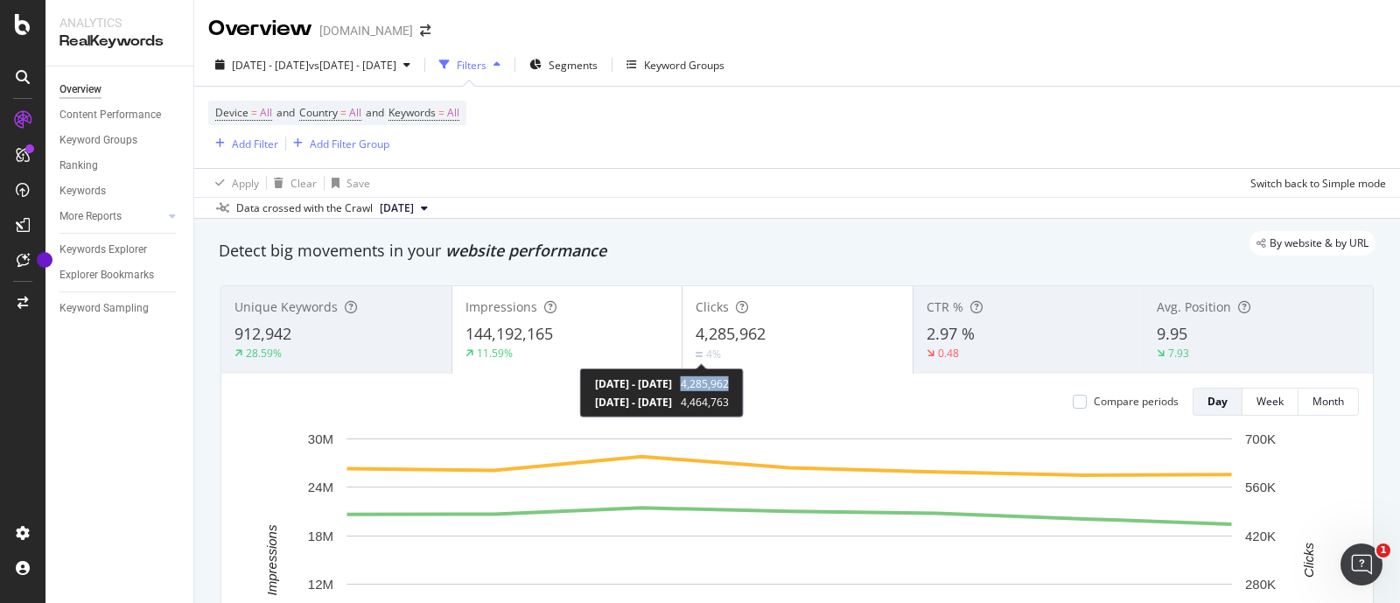
copy span "4,285,962"
drag, startPoint x: 761, startPoint y: 385, endPoint x: 810, endPoint y: 385, distance: 49.0
click at [744, 385] on div "[DATE] - [DATE] 4,285,962 [DATE] - [DATE] 4,464,763" at bounding box center [662, 392] width 164 height 49
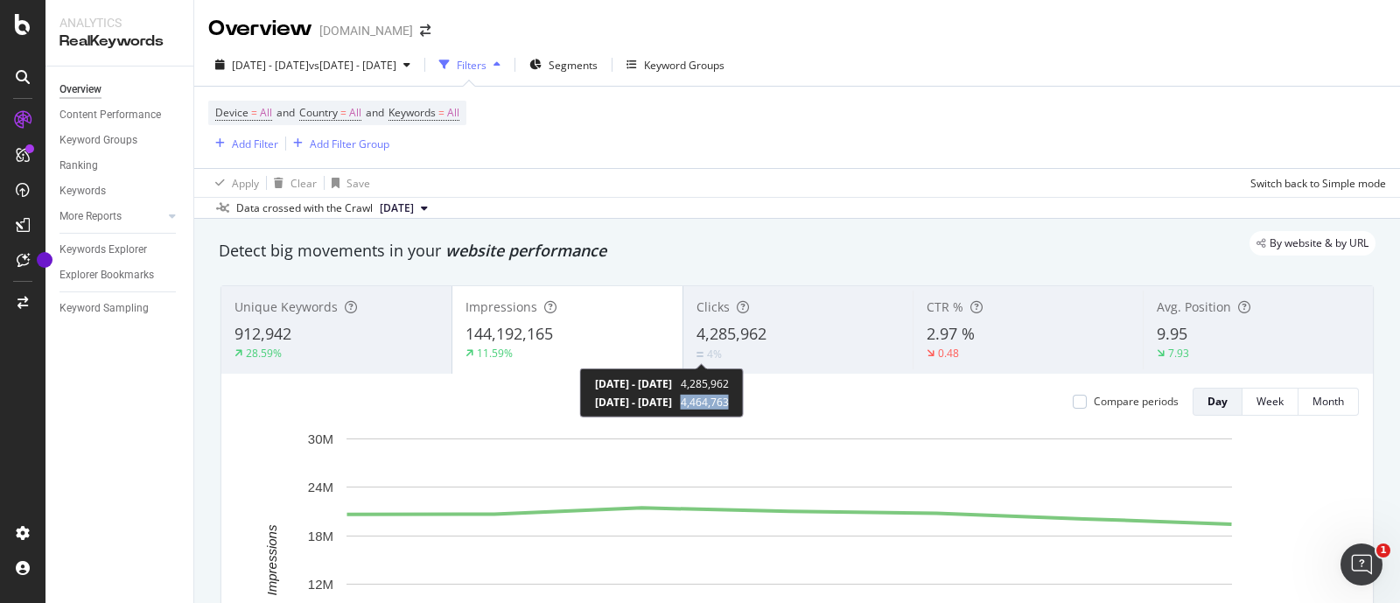
copy span "4,464,763"
drag, startPoint x: 761, startPoint y: 404, endPoint x: 810, endPoint y: 404, distance: 48.1
click at [744, 404] on div "[DATE] - [DATE] 4,285,962 [DATE] - [DATE] 4,464,763" at bounding box center [662, 392] width 164 height 49
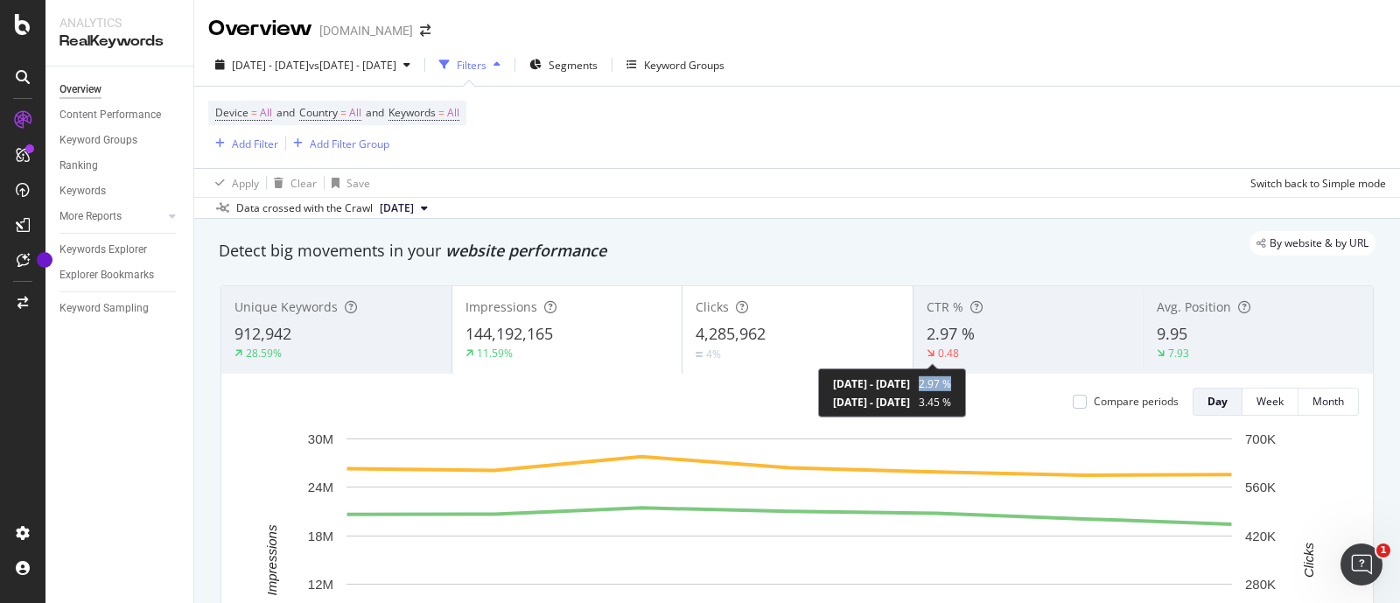
copy span "2.97 %"
drag, startPoint x: 1001, startPoint y: 387, endPoint x: 1034, endPoint y: 387, distance: 33.3
click at [966, 387] on div "[DATE] - [DATE] 2.97 % [DATE] - [DATE] 3.45 %" at bounding box center [892, 392] width 148 height 49
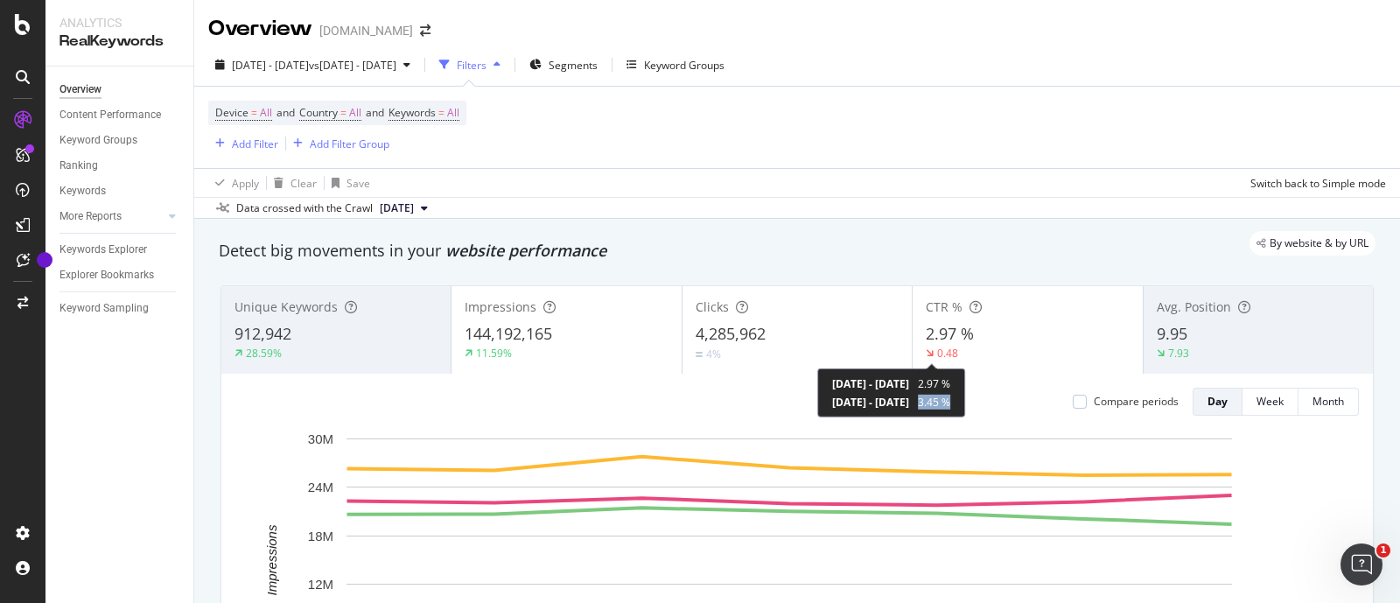
copy span "3.45 %"
drag, startPoint x: 998, startPoint y: 400, endPoint x: 893, endPoint y: 12, distance: 401.7
click at [950, 402] on span "3.45 %" at bounding box center [934, 402] width 32 height 15
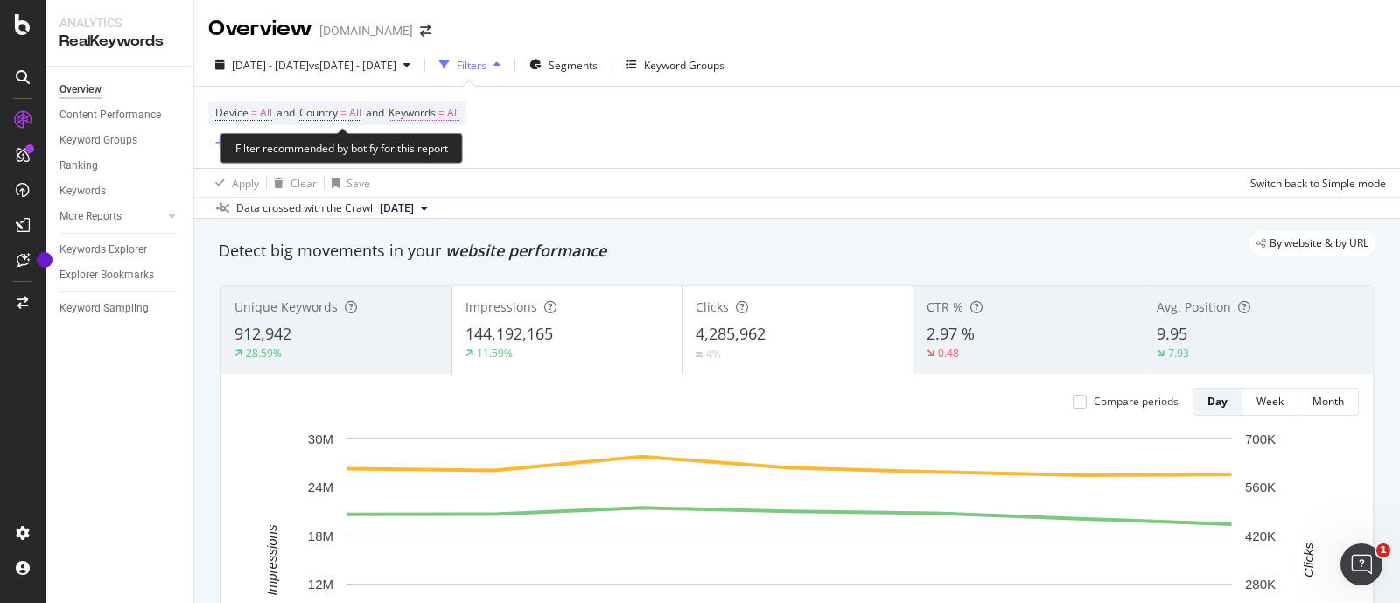
click at [459, 108] on span "All" at bounding box center [453, 113] width 12 height 25
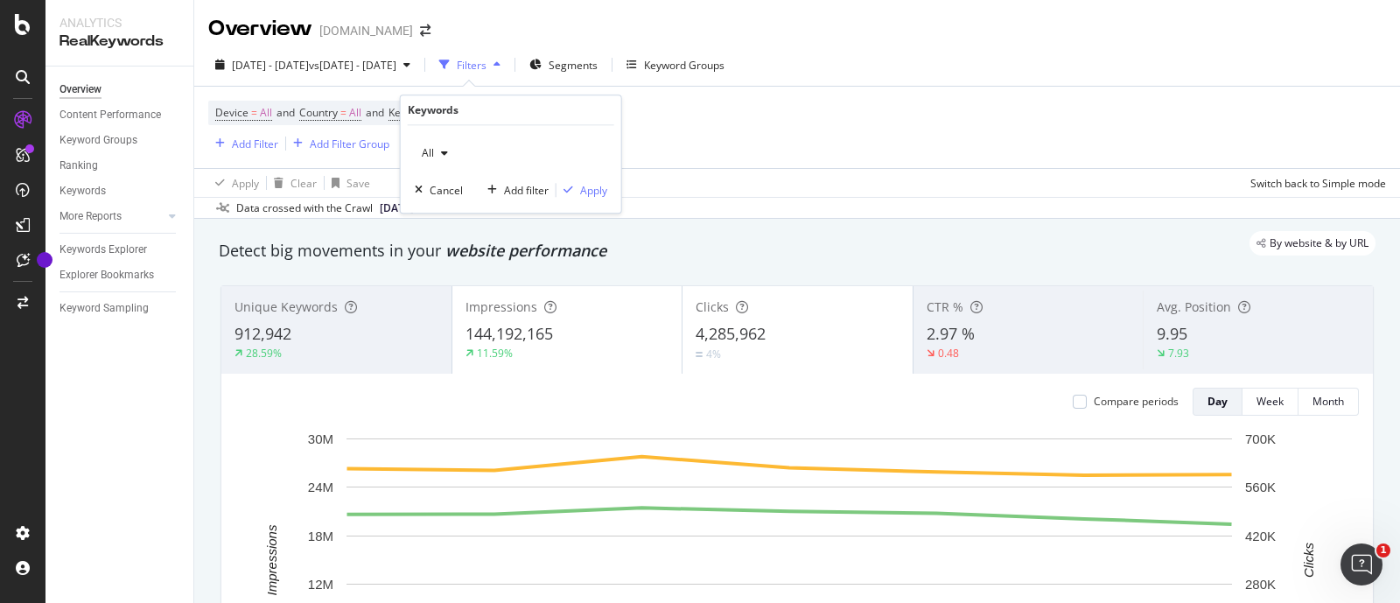
click at [442, 152] on icon "button" at bounding box center [444, 153] width 7 height 11
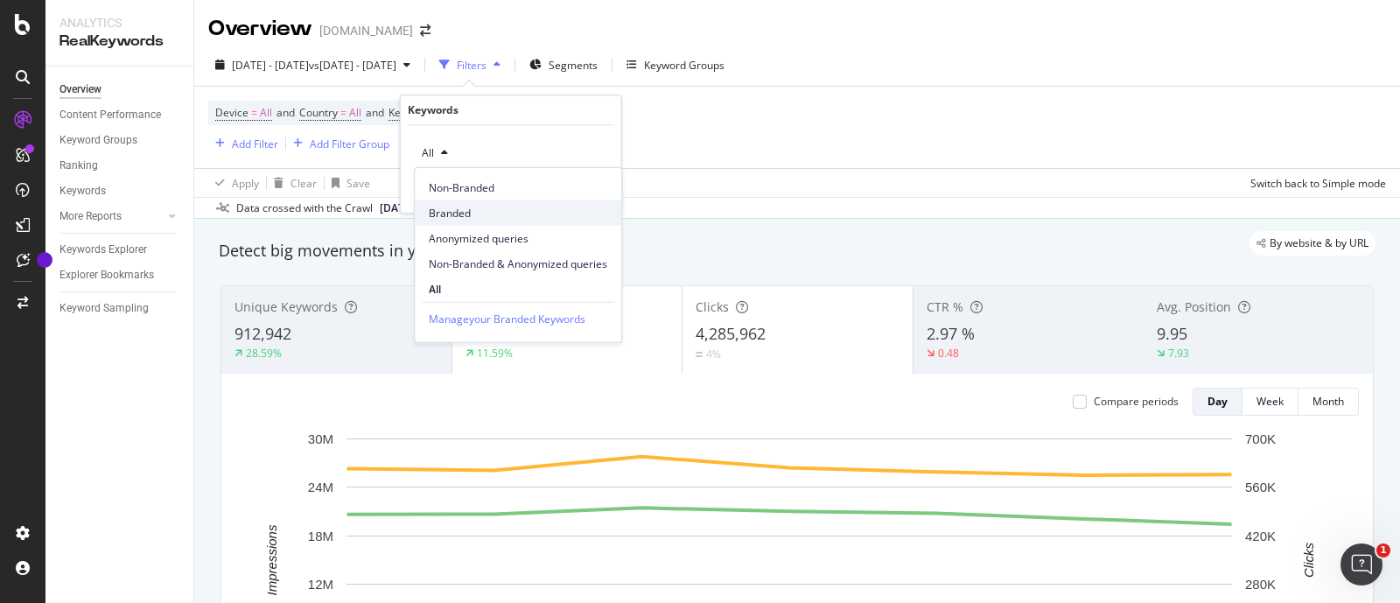
click at [475, 211] on span "Branded" at bounding box center [518, 213] width 179 height 16
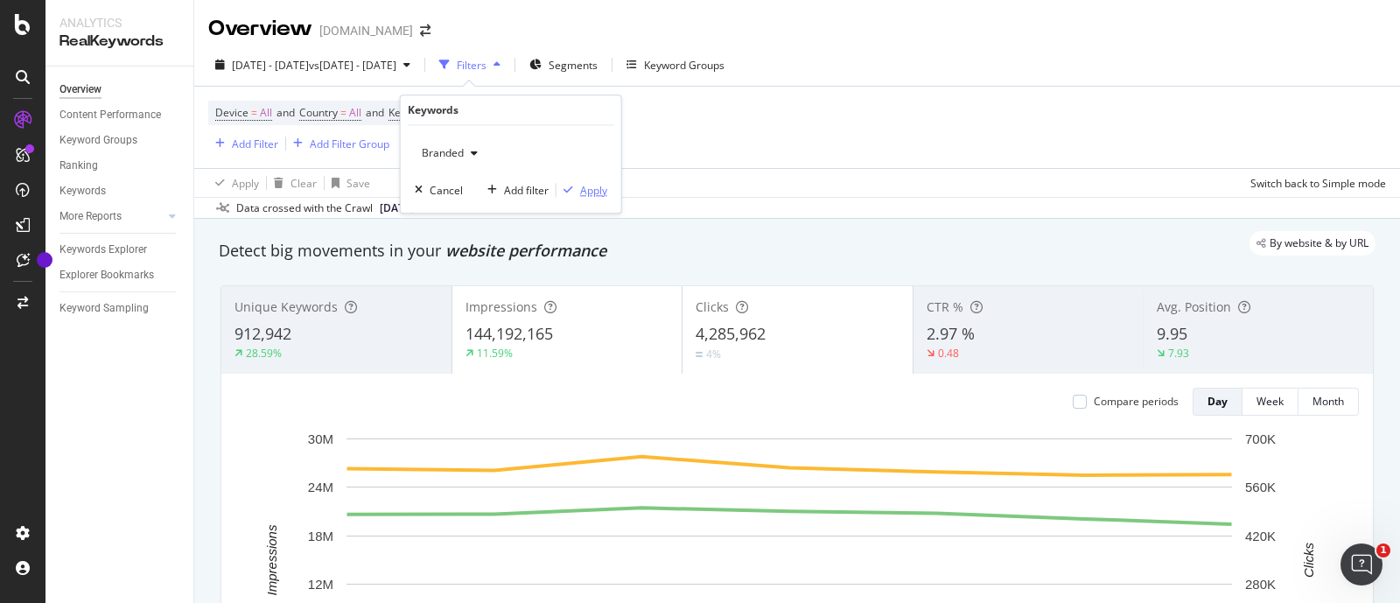
click at [581, 186] on div "Apply" at bounding box center [593, 190] width 27 height 15
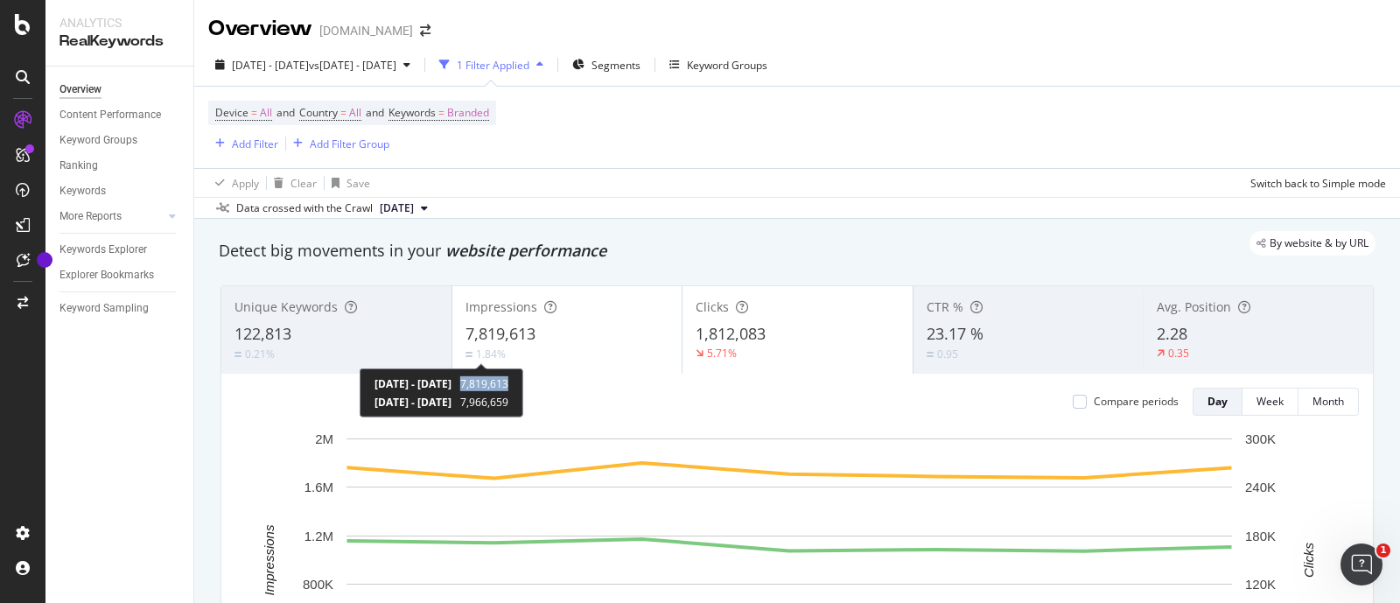
copy span "7,819,613"
drag, startPoint x: 541, startPoint y: 379, endPoint x: 599, endPoint y: 380, distance: 58.6
click at [523, 380] on div "[DATE] - [DATE] 7,819,613 [DATE] - [DATE] 7,966,659" at bounding box center [442, 392] width 164 height 49
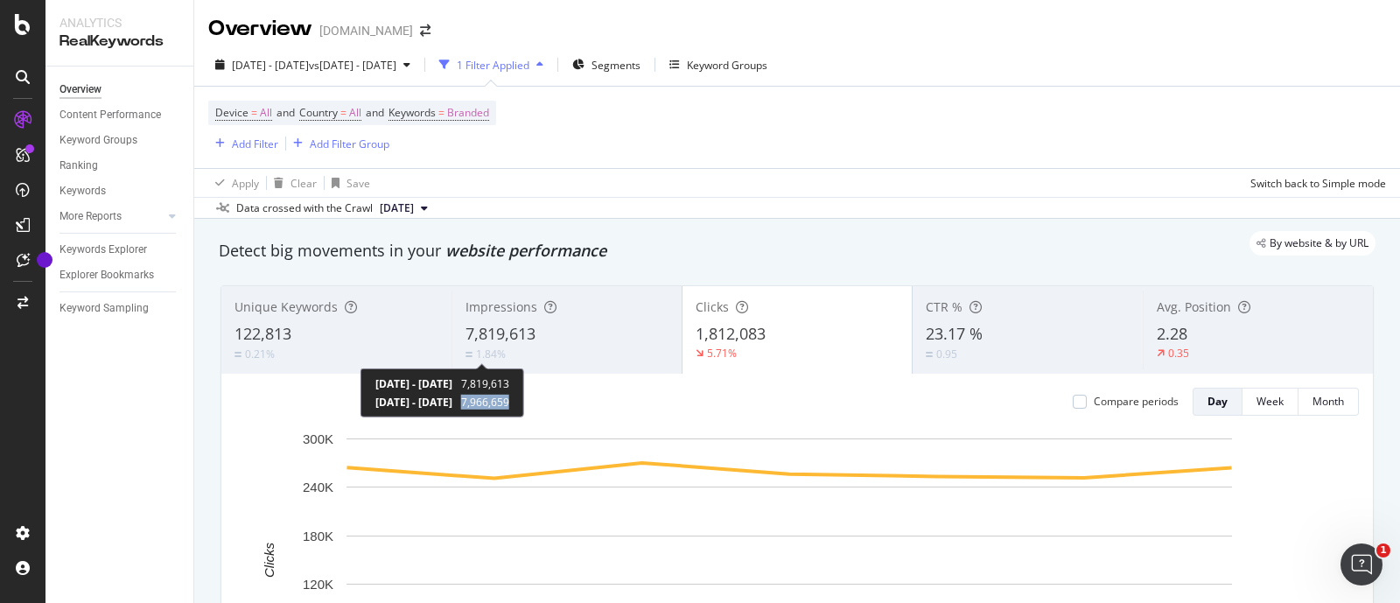
copy span "7,966,659"
drag, startPoint x: 541, startPoint y: 400, endPoint x: 585, endPoint y: 401, distance: 43.8
click at [509, 401] on span "7,966,659" at bounding box center [485, 402] width 48 height 15
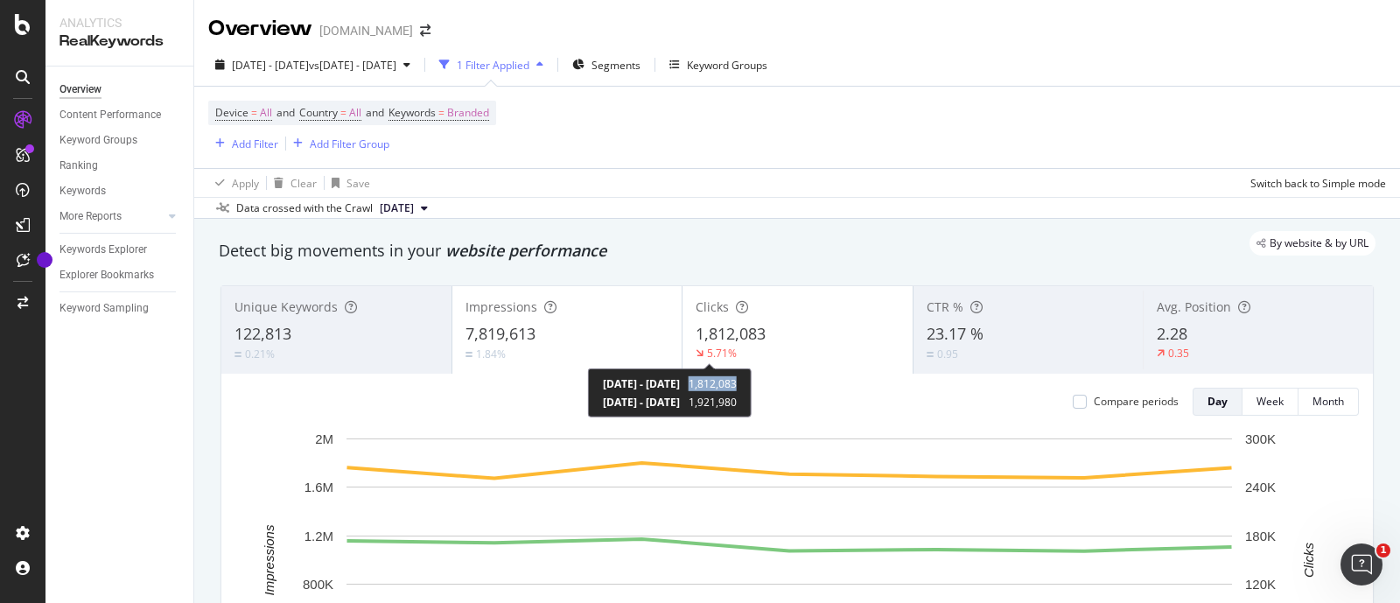
copy span "1,812,083"
drag, startPoint x: 766, startPoint y: 381, endPoint x: 818, endPoint y: 382, distance: 52.5
click at [752, 382] on div "[DATE] - [DATE] 1,812,083 [DATE] - [DATE] 1,921,980" at bounding box center [670, 392] width 164 height 49
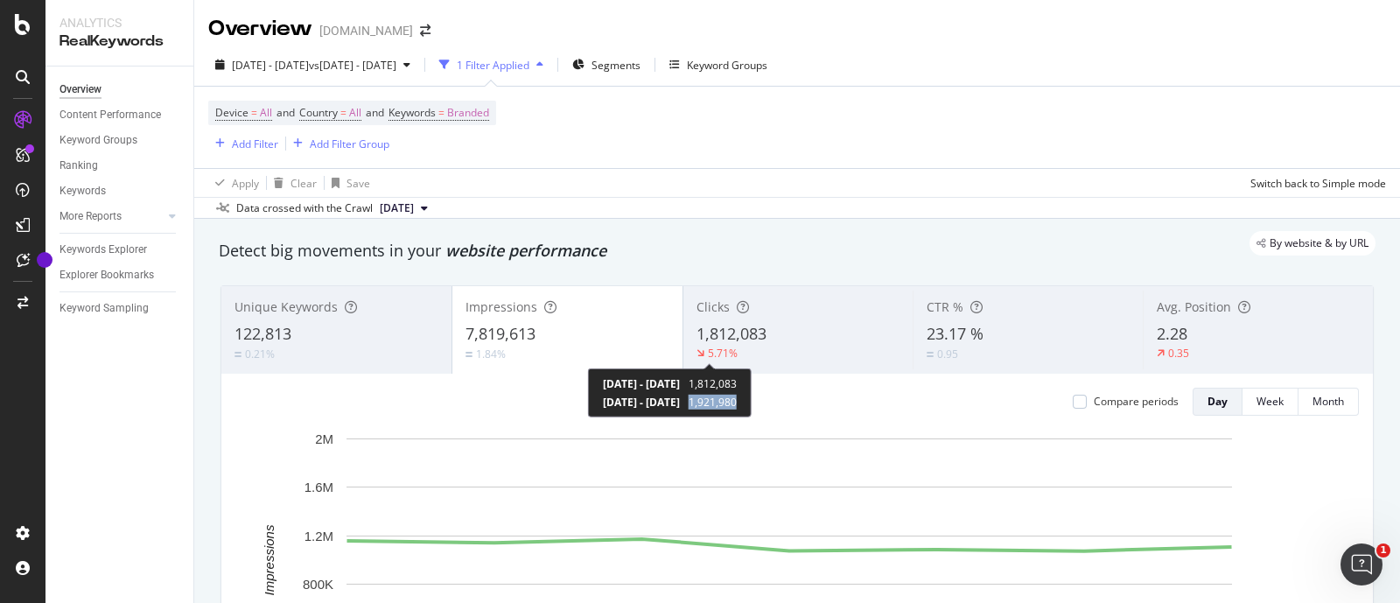
copy span "1,921,980"
drag, startPoint x: 767, startPoint y: 400, endPoint x: 822, endPoint y: 403, distance: 55.2
click at [752, 403] on div "[DATE] - [DATE] 1,812,083 [DATE] - [DATE] 1,921,980" at bounding box center [670, 392] width 164 height 49
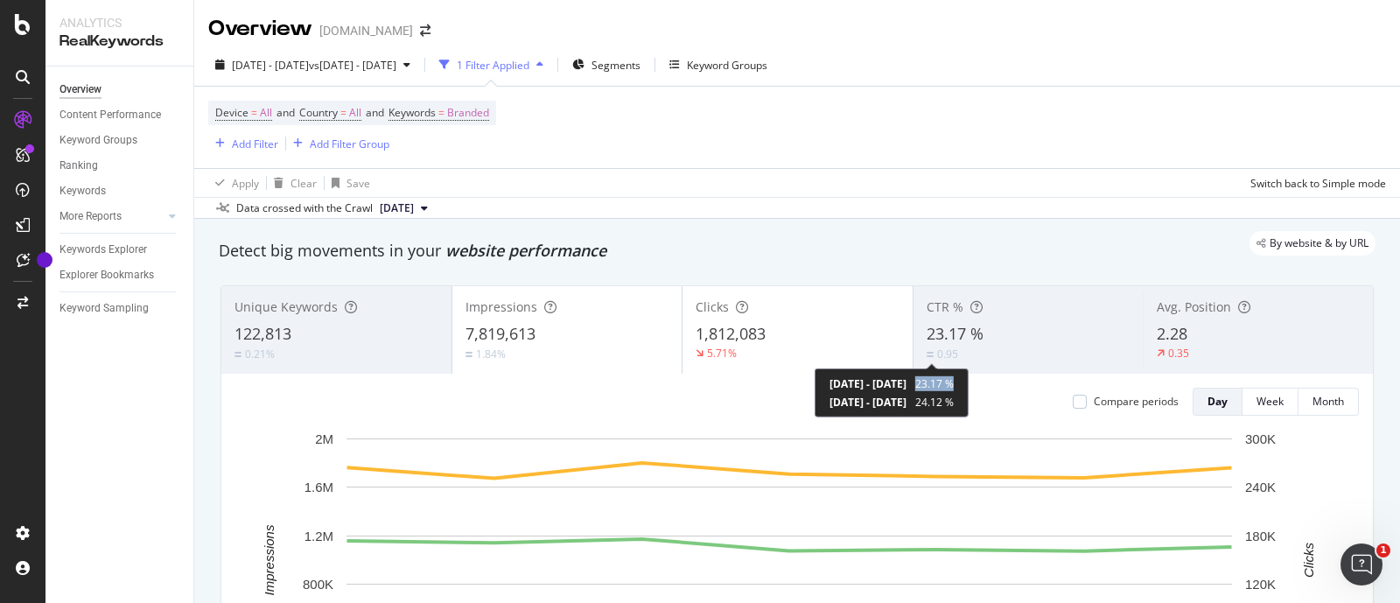
drag, startPoint x: 998, startPoint y: 384, endPoint x: 1033, endPoint y: 384, distance: 35.0
click at [954, 384] on span "23.17 %" at bounding box center [934, 383] width 39 height 15
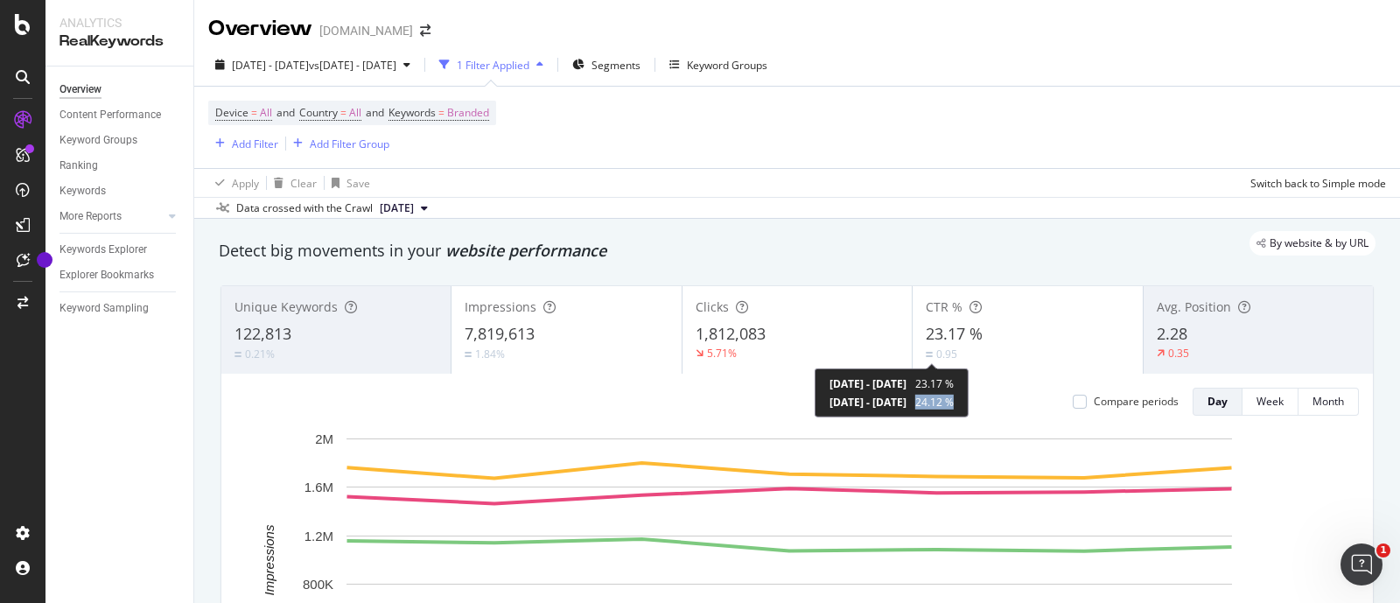
drag, startPoint x: 998, startPoint y: 398, endPoint x: 1032, endPoint y: 401, distance: 34.2
click at [954, 401] on span "24.12 %" at bounding box center [934, 402] width 39 height 15
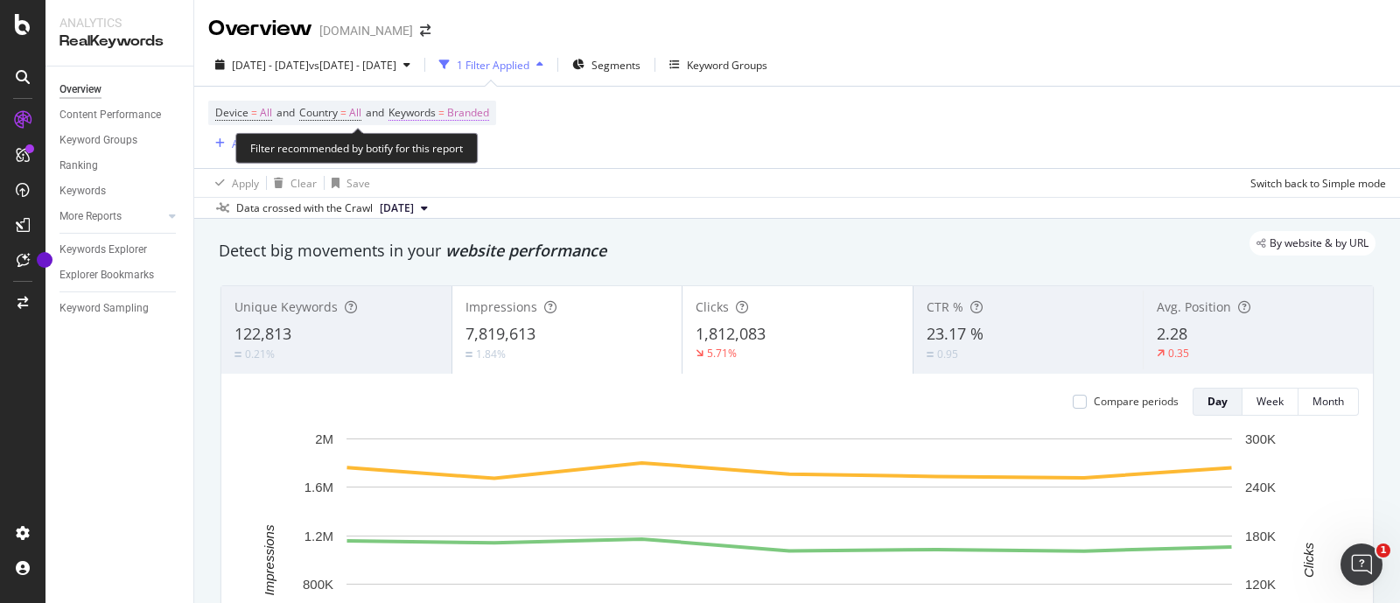
click at [486, 111] on span "Branded" at bounding box center [468, 113] width 42 height 25
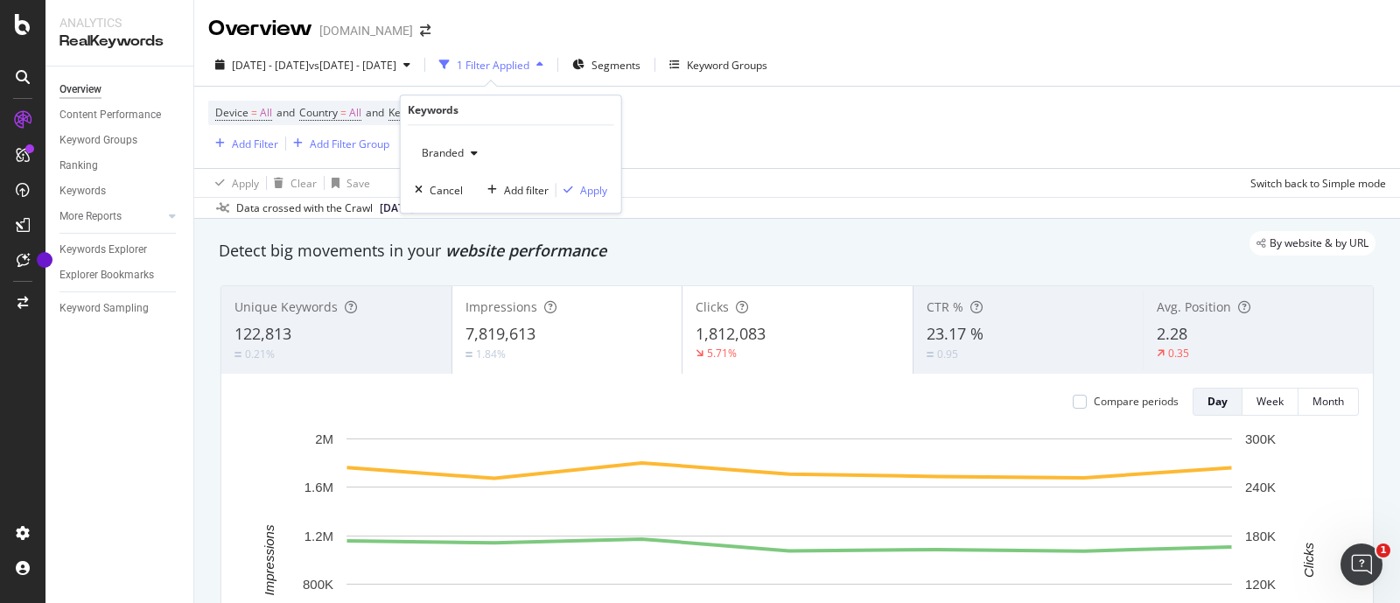
click at [467, 150] on div "button" at bounding box center [474, 153] width 21 height 11
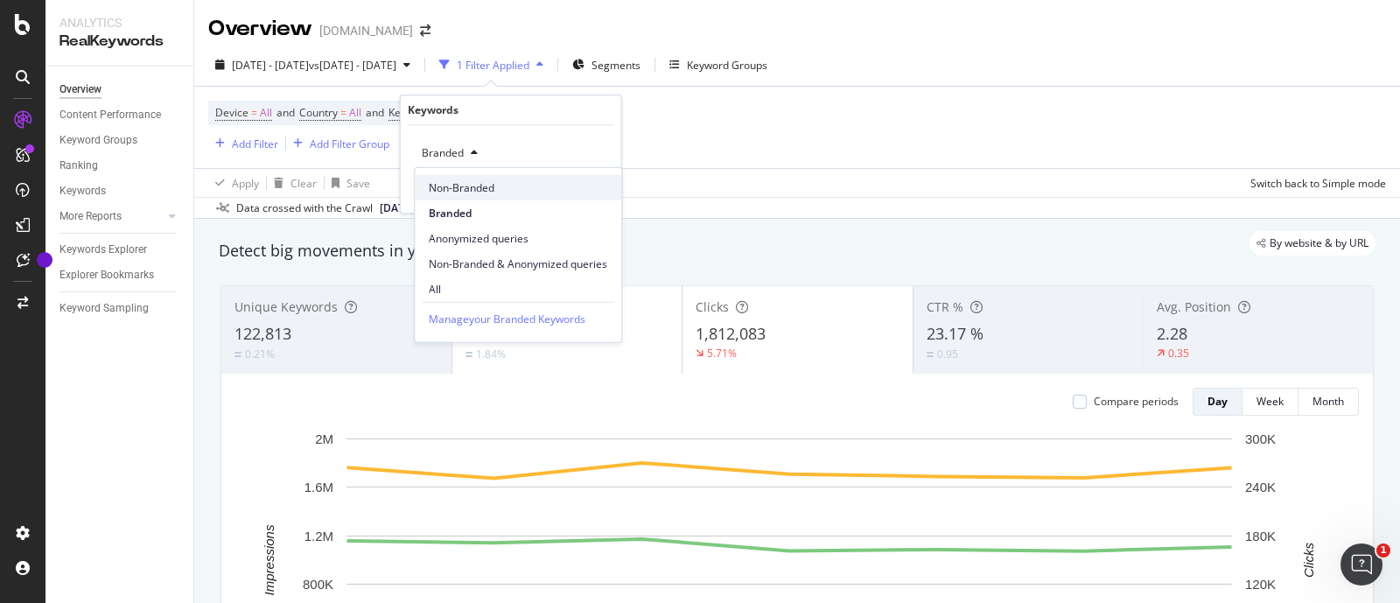
click at [482, 198] on div "Non-Branded" at bounding box center [518, 187] width 207 height 25
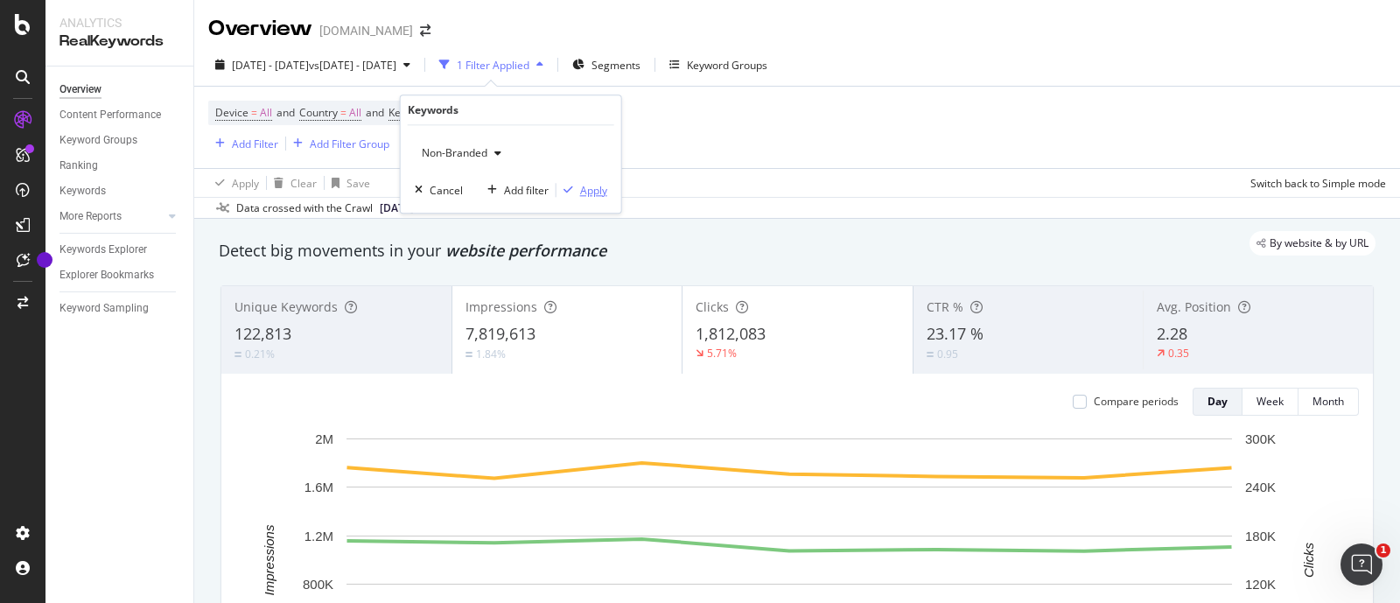
click at [591, 191] on div "Apply" at bounding box center [593, 190] width 27 height 15
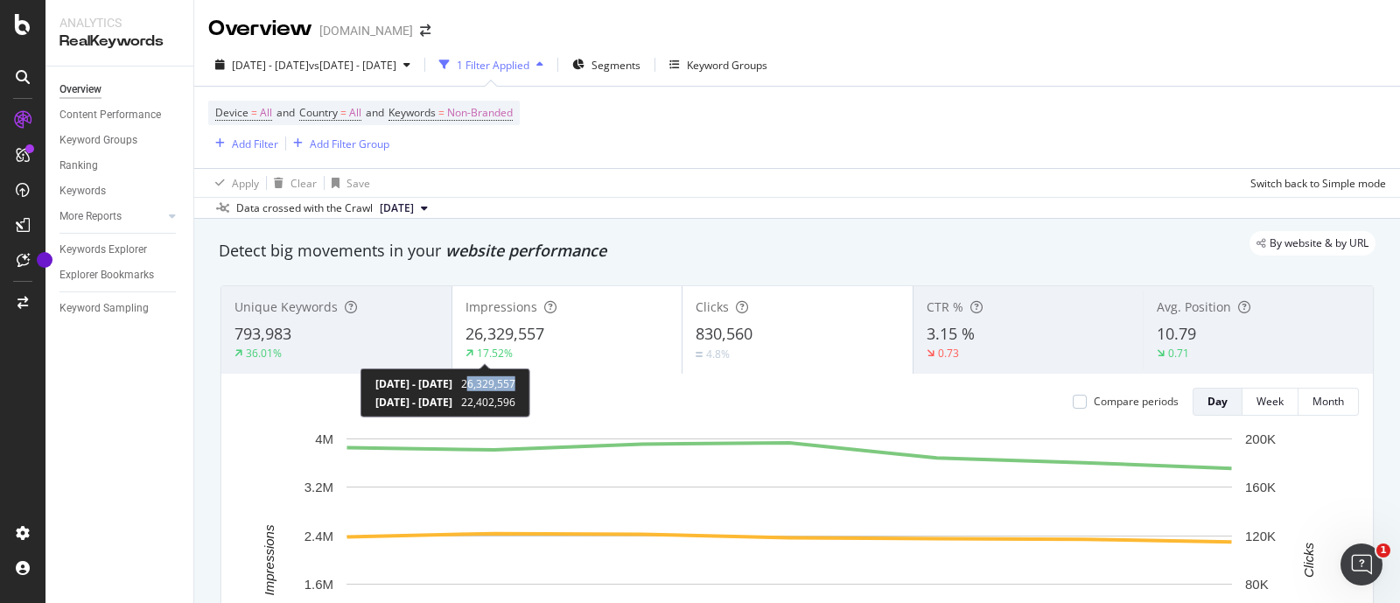
drag, startPoint x: 544, startPoint y: 386, endPoint x: 604, endPoint y: 380, distance: 59.8
click at [530, 380] on div "[DATE] - [DATE] 26,329,557 [DATE] - [DATE] 22,402,596" at bounding box center [446, 392] width 170 height 49
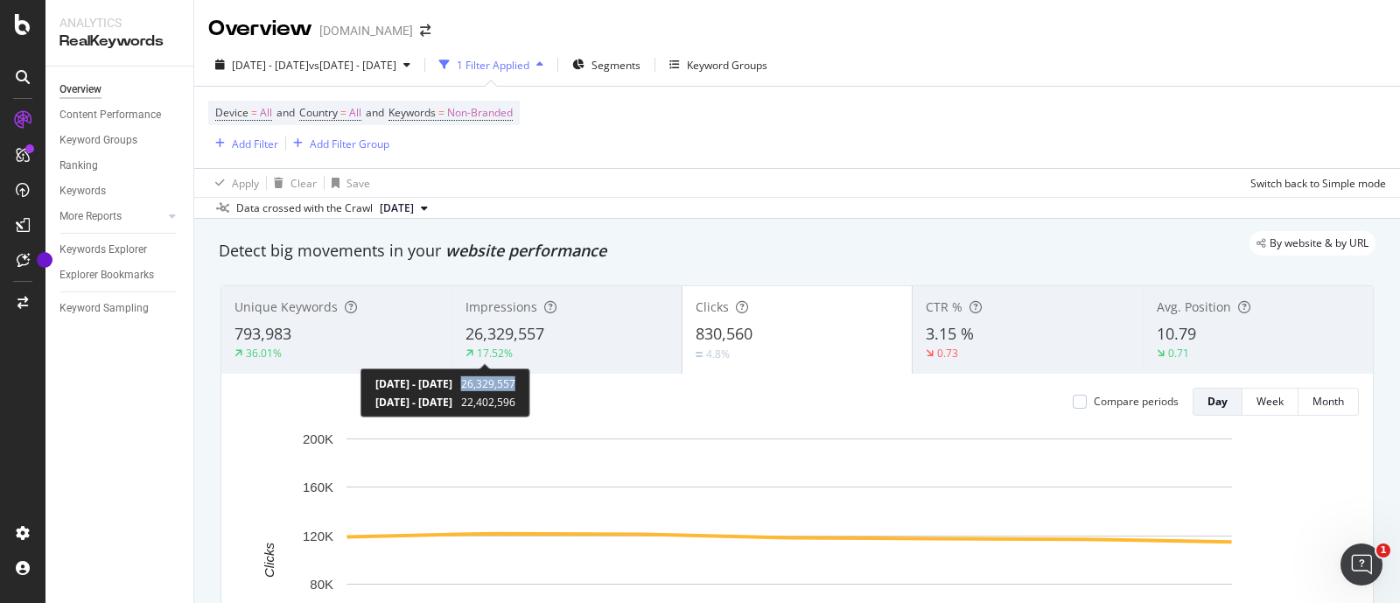
drag, startPoint x: 538, startPoint y: 381, endPoint x: 600, endPoint y: 382, distance: 62.2
click at [530, 382] on div "[DATE] - [DATE] 26,329,557 [DATE] - [DATE] 22,402,596" at bounding box center [446, 392] width 170 height 49
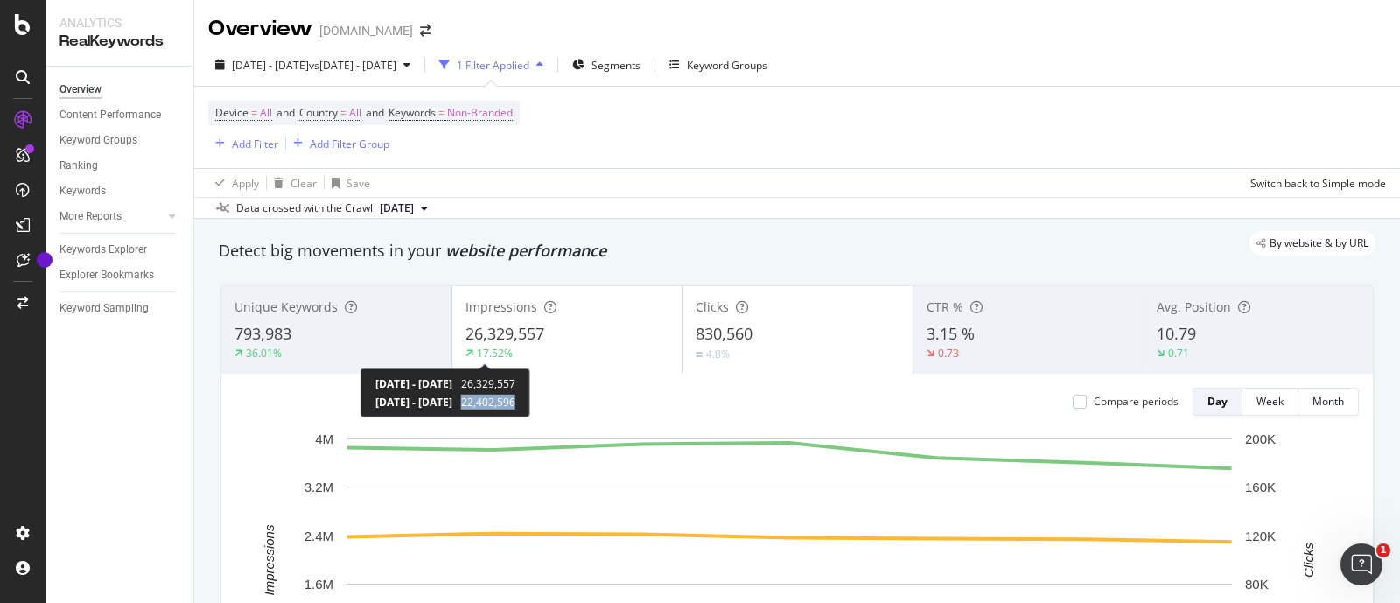
drag, startPoint x: 539, startPoint y: 400, endPoint x: 594, endPoint y: 401, distance: 55.1
click at [515, 401] on div "[DATE] - [DATE] 22,402,596" at bounding box center [445, 402] width 140 height 15
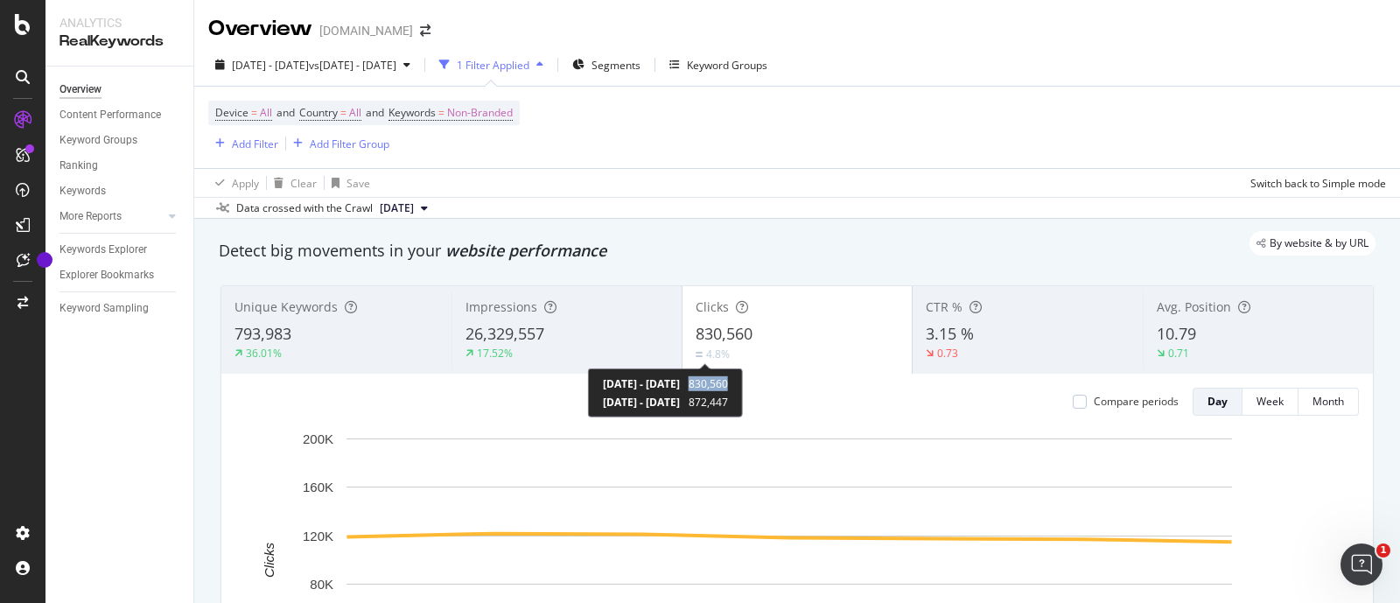
drag, startPoint x: 770, startPoint y: 382, endPoint x: 810, endPoint y: 382, distance: 40.3
click at [743, 382] on div "[DATE] - [DATE] 830,560 [DATE] - [DATE] 872,447" at bounding box center [665, 392] width 155 height 49
drag, startPoint x: 770, startPoint y: 402, endPoint x: 814, endPoint y: 403, distance: 43.8
click at [743, 403] on div "[DATE] - [DATE] 830,560 [DATE] - [DATE] 872,447" at bounding box center [665, 392] width 155 height 49
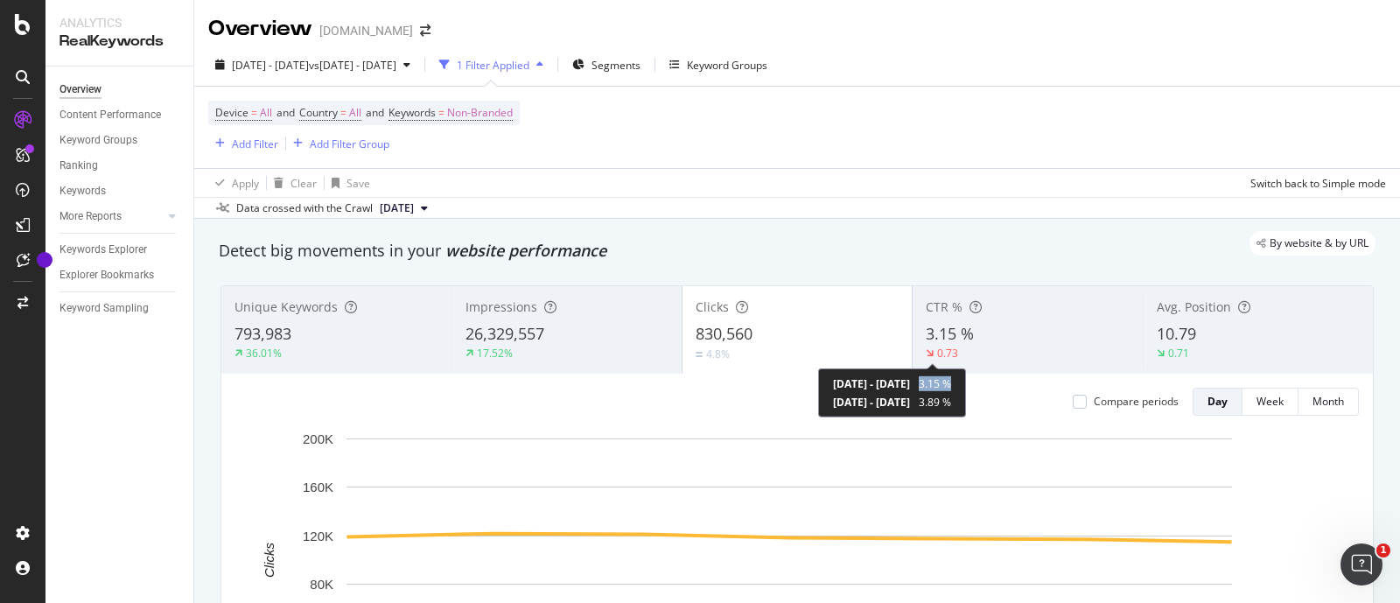
drag, startPoint x: 1000, startPoint y: 382, endPoint x: 1030, endPoint y: 382, distance: 29.8
click at [951, 382] on span "3.15 %" at bounding box center [935, 383] width 32 height 15
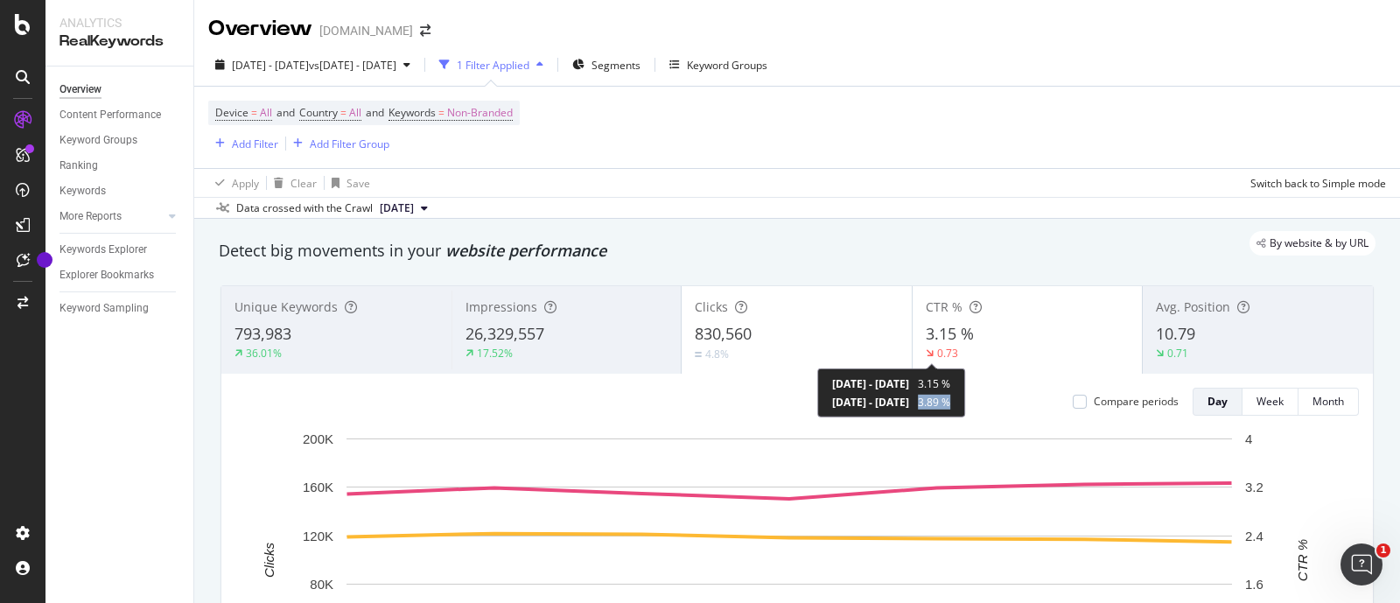
drag, startPoint x: 1000, startPoint y: 404, endPoint x: 1033, endPoint y: 405, distance: 32.4
click at [965, 405] on div "[DATE] - [DATE] 3.15 % [DATE] - [DATE] 3.89 %" at bounding box center [891, 392] width 148 height 49
